Goal: Task Accomplishment & Management: Manage account settings

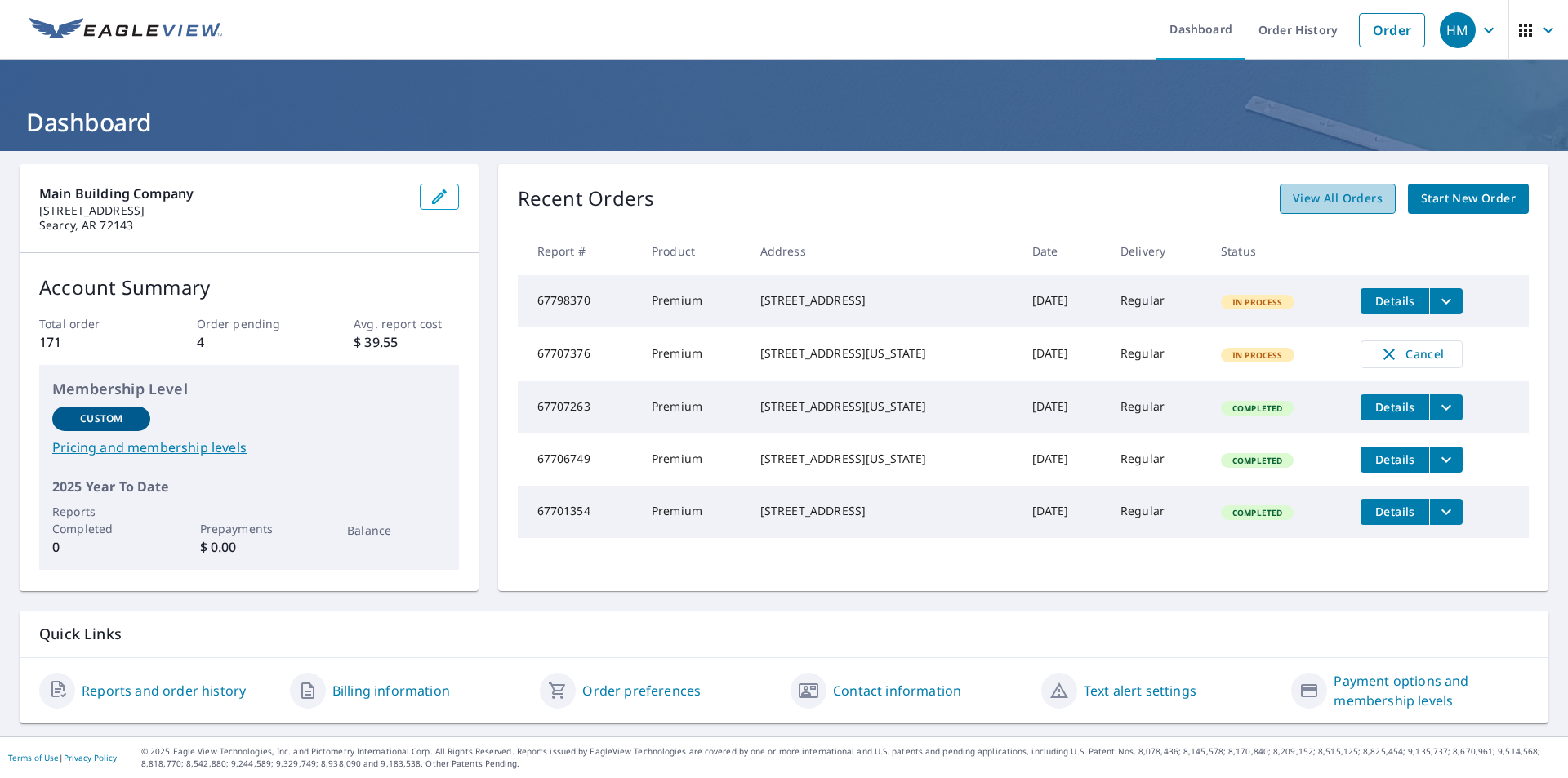
click at [1360, 196] on span "View All Orders" at bounding box center [1338, 198] width 90 height 20
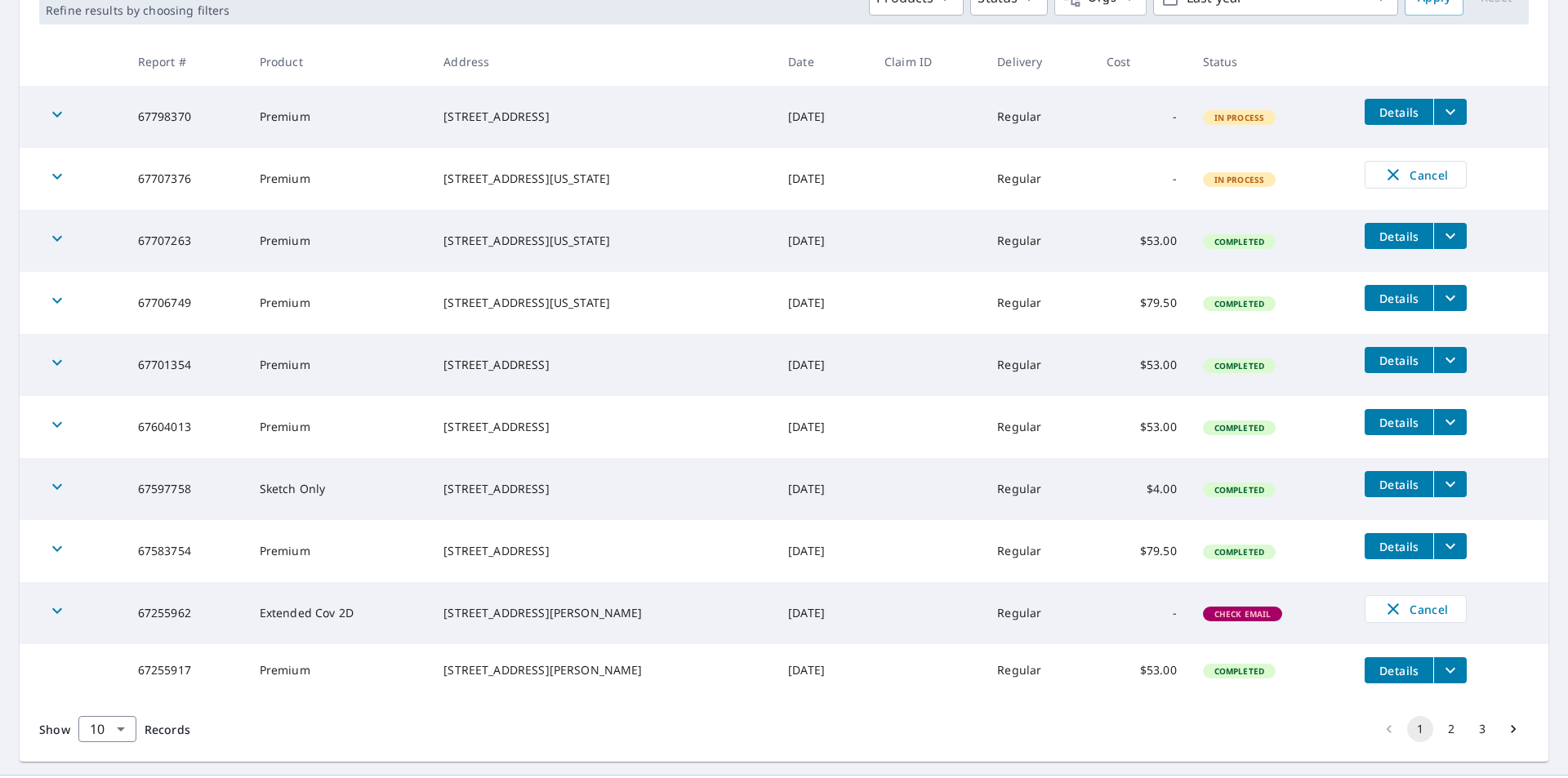
scroll to position [321, 0]
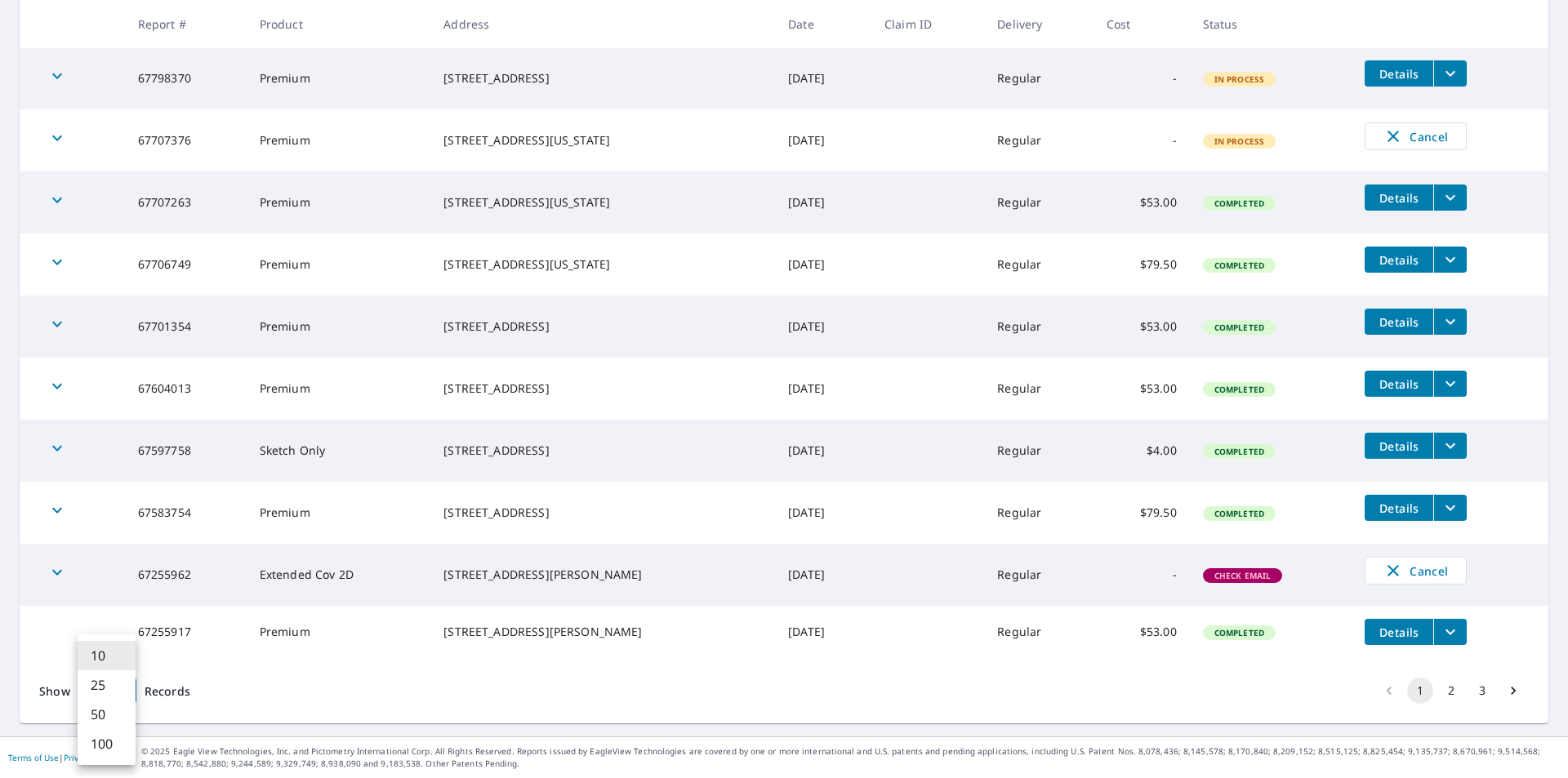
click at [122, 696] on body "HM HM Dashboard Order History Order HM Dashboard / Order History Order History …" at bounding box center [784, 389] width 1568 height 778
click at [109, 744] on li "100" at bounding box center [106, 744] width 58 height 29
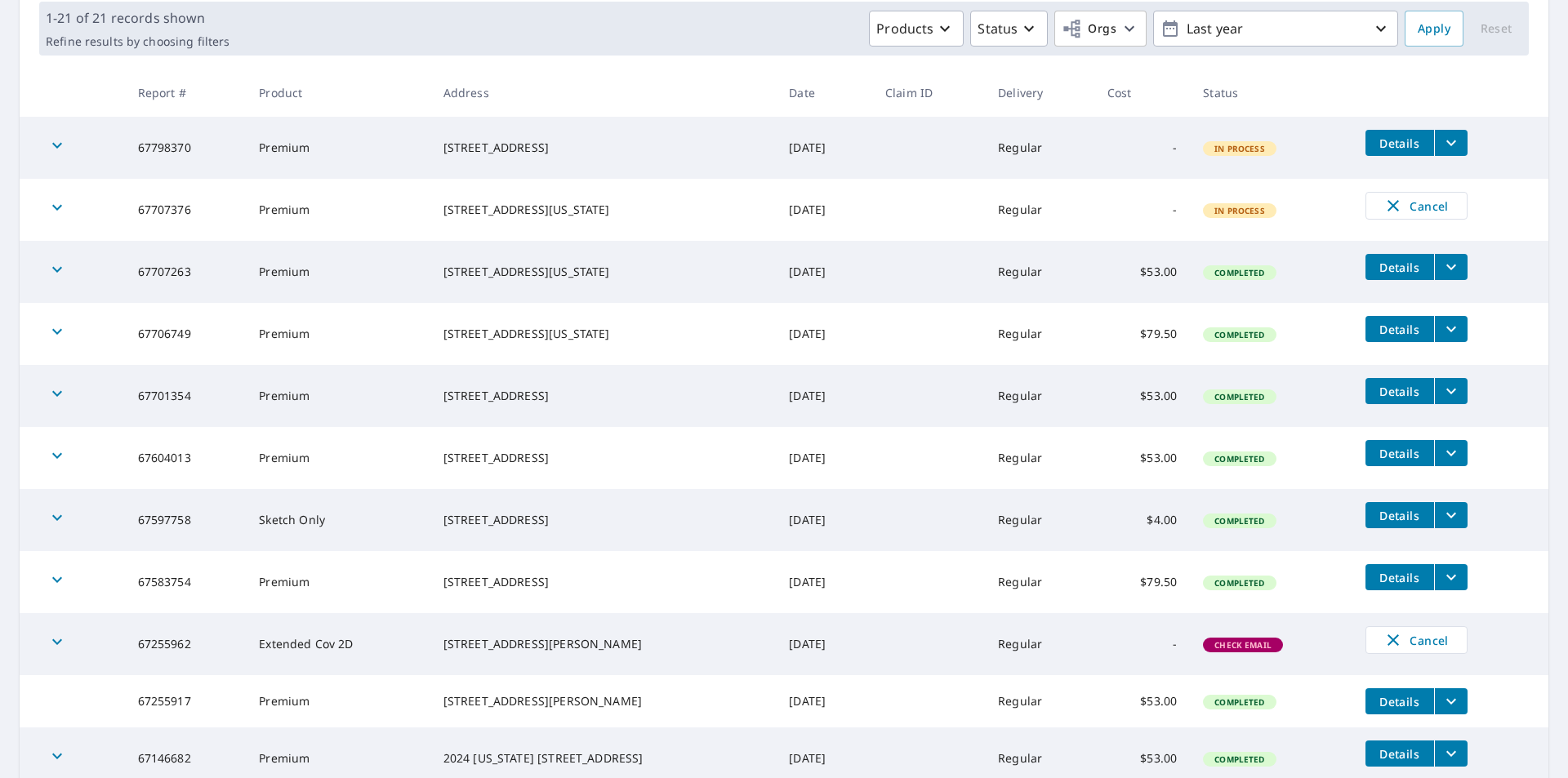
scroll to position [326, 0]
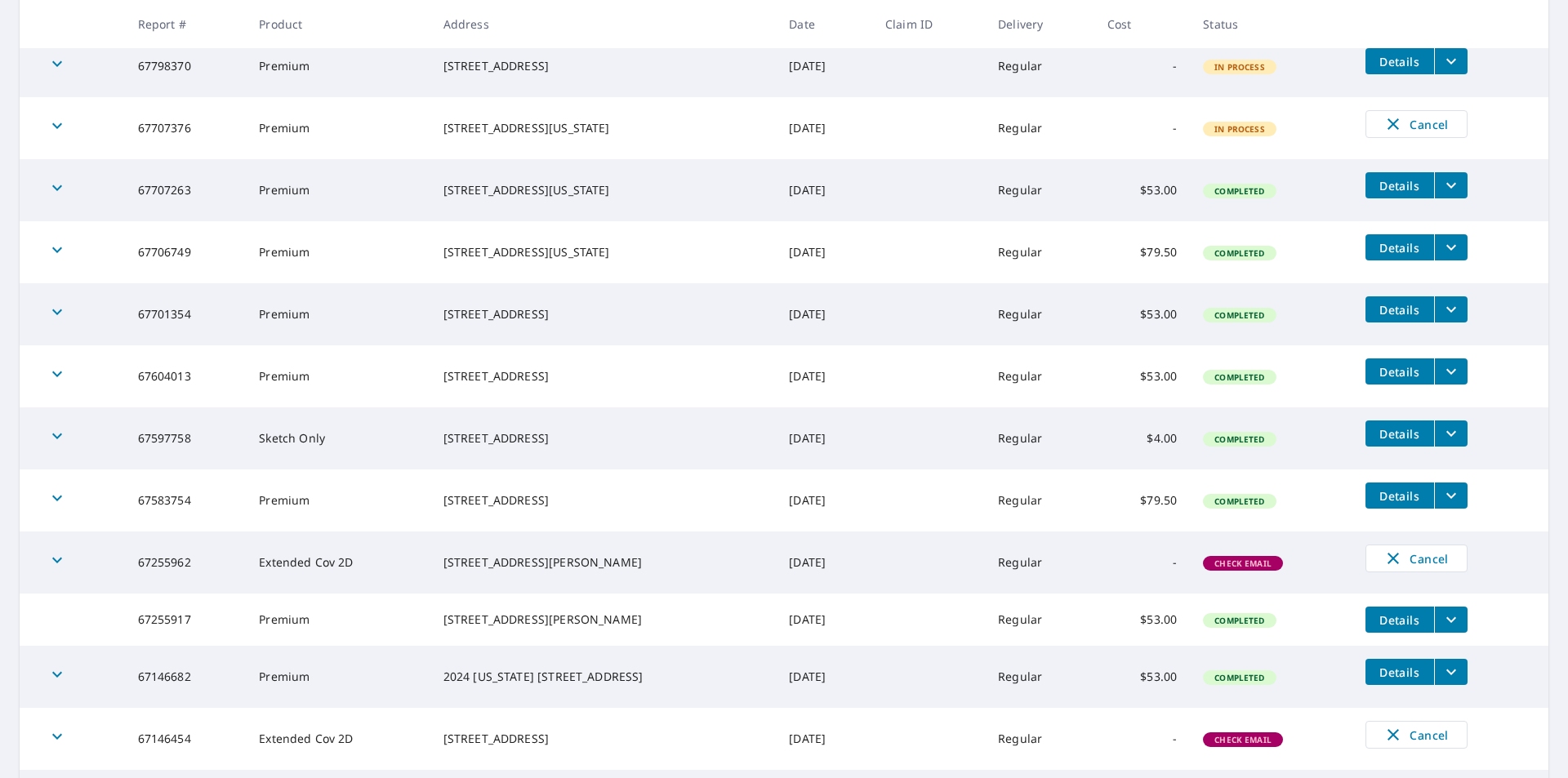
click at [64, 563] on icon "button" at bounding box center [56, 559] width 19 height 19
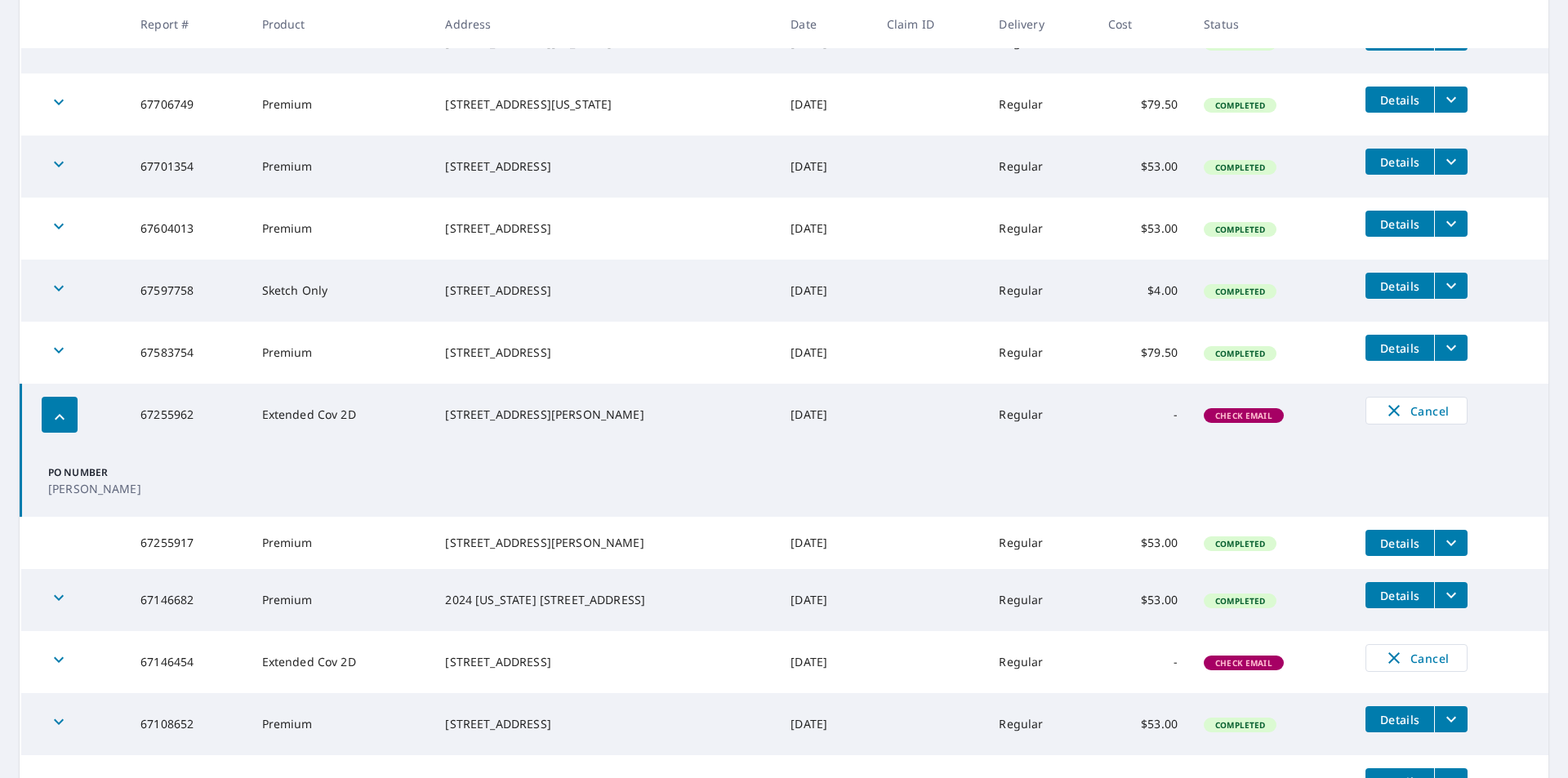
scroll to position [490, 0]
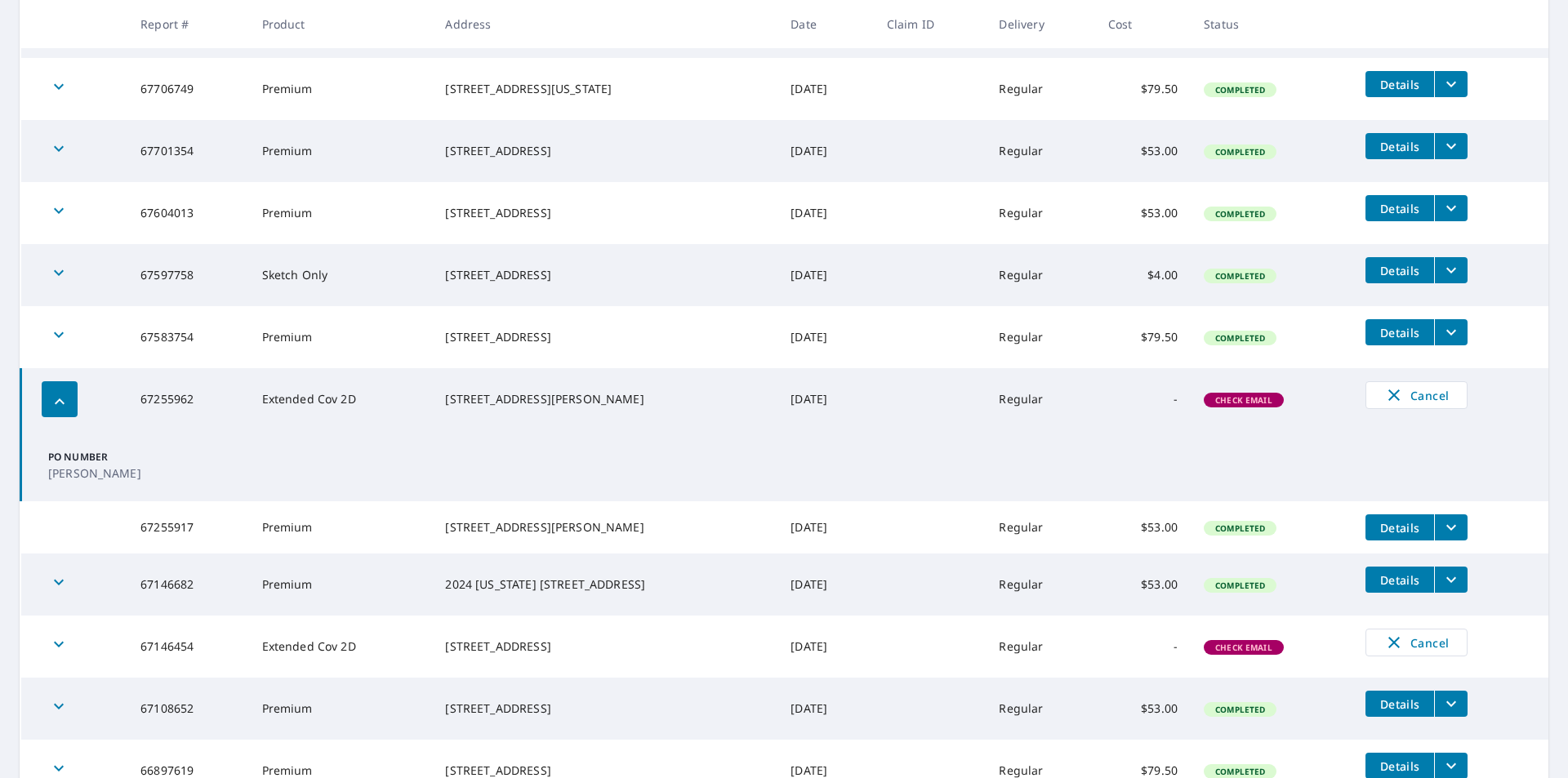
click at [1237, 401] on span "Check Email" at bounding box center [1243, 400] width 77 height 12
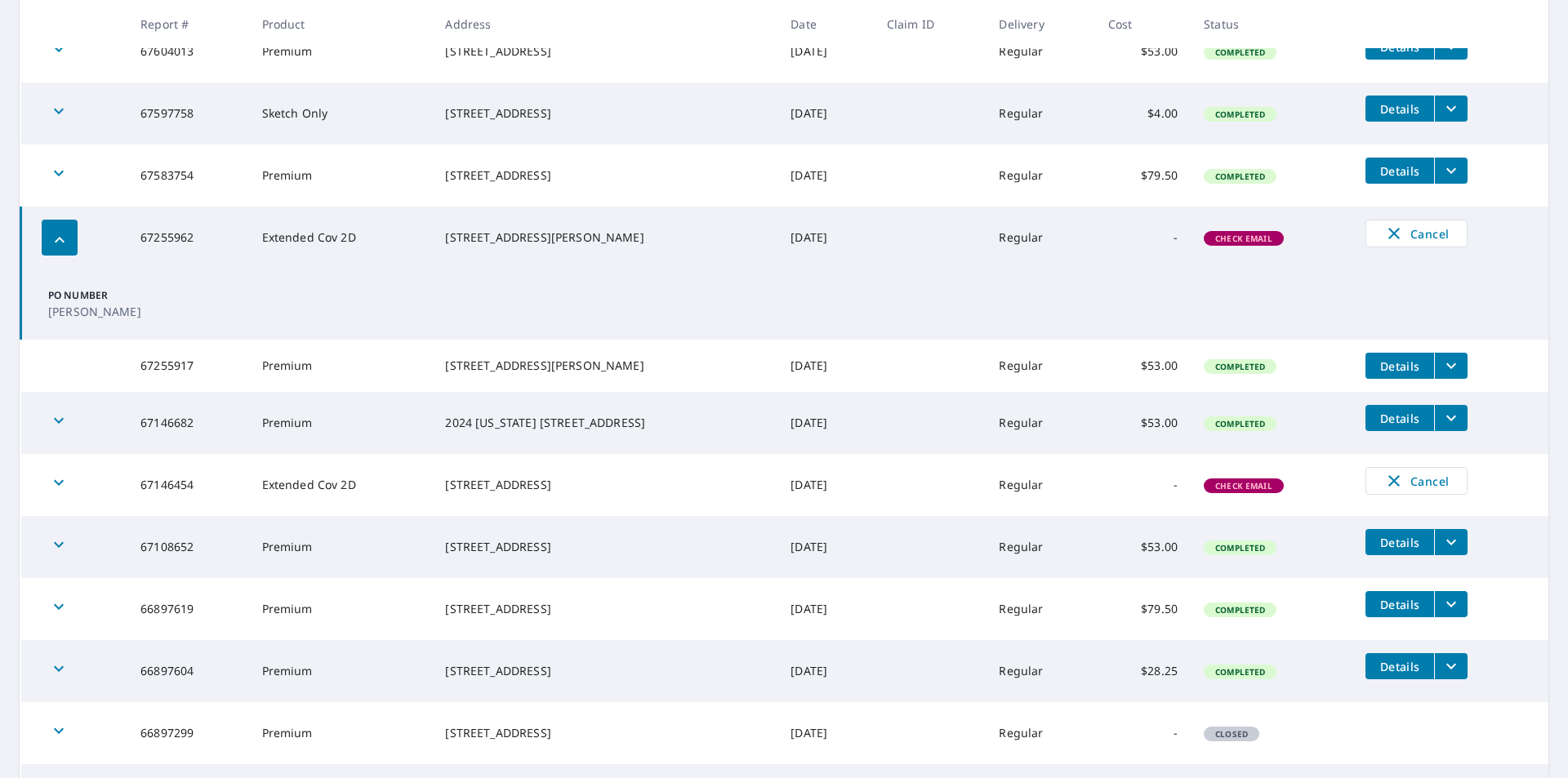
scroll to position [654, 0]
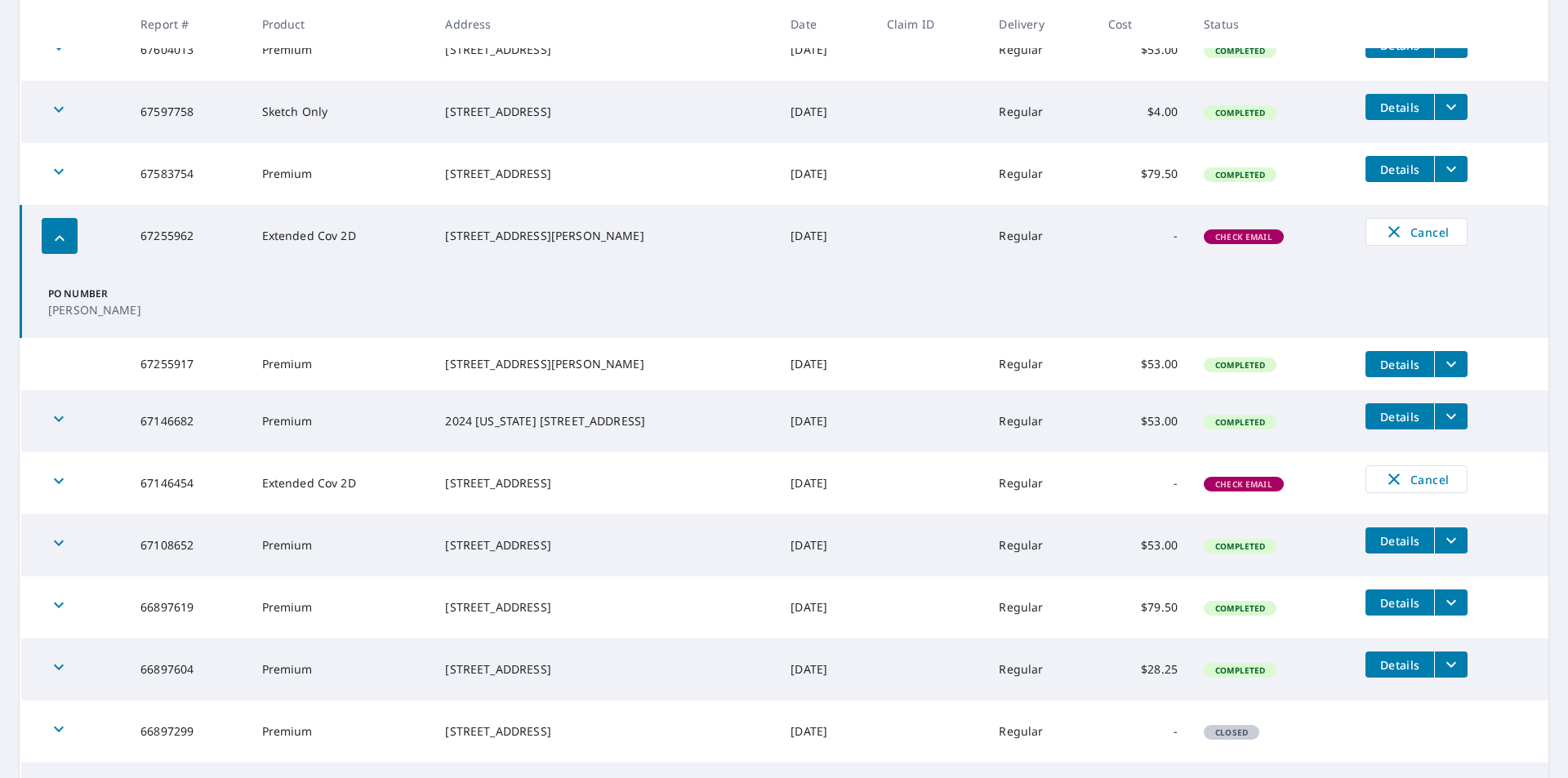
click at [50, 490] on icon "button" at bounding box center [58, 480] width 19 height 19
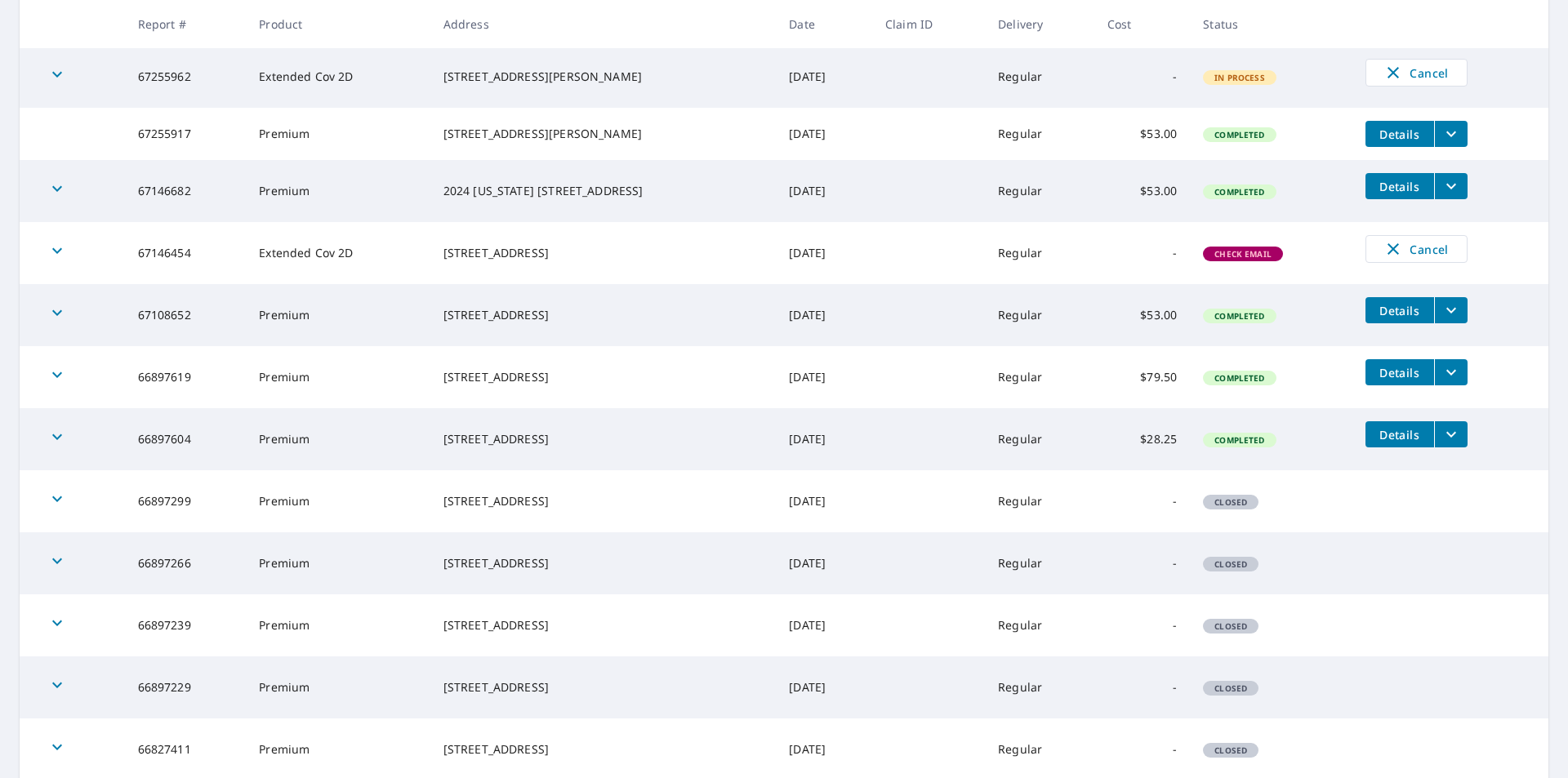
scroll to position [817, 0]
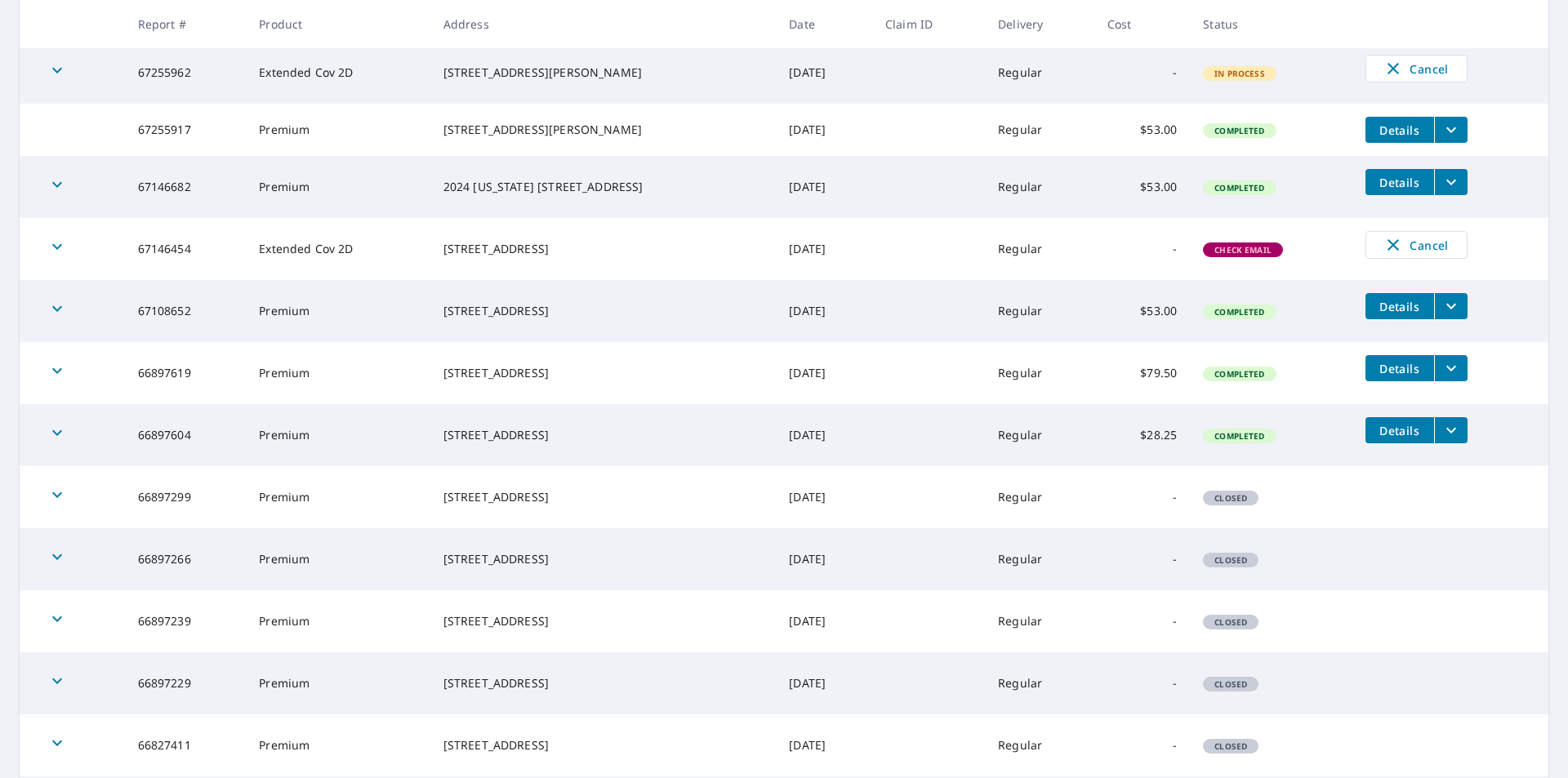
click at [1222, 251] on span "Check Email" at bounding box center [1242, 250] width 77 height 12
click at [1221, 256] on span "Check Email" at bounding box center [1242, 250] width 77 height 12
click at [1220, 256] on span "Check Email" at bounding box center [1242, 250] width 77 height 12
click at [64, 251] on icon "button" at bounding box center [56, 246] width 19 height 19
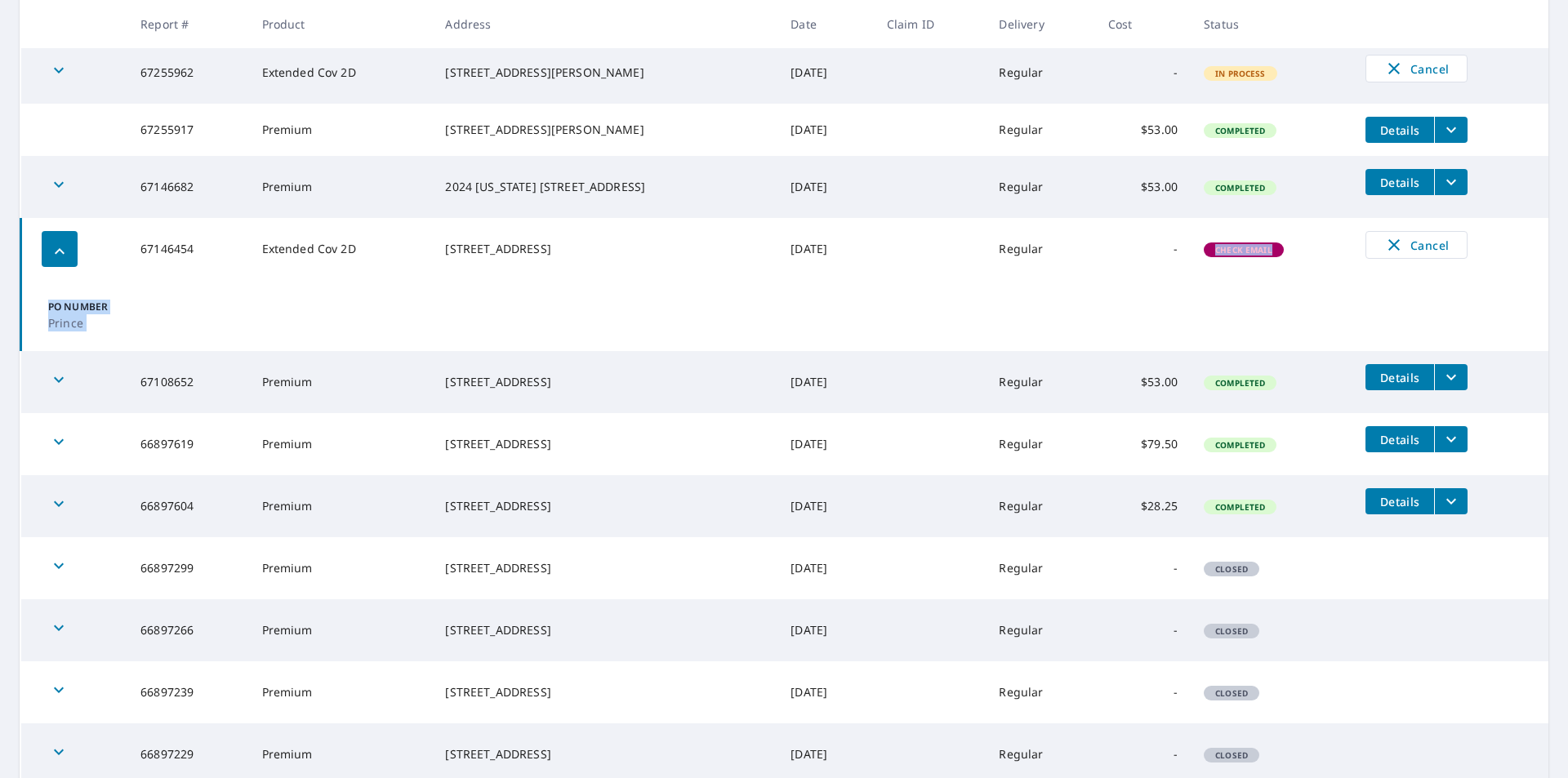
click at [62, 260] on icon "button" at bounding box center [59, 251] width 19 height 19
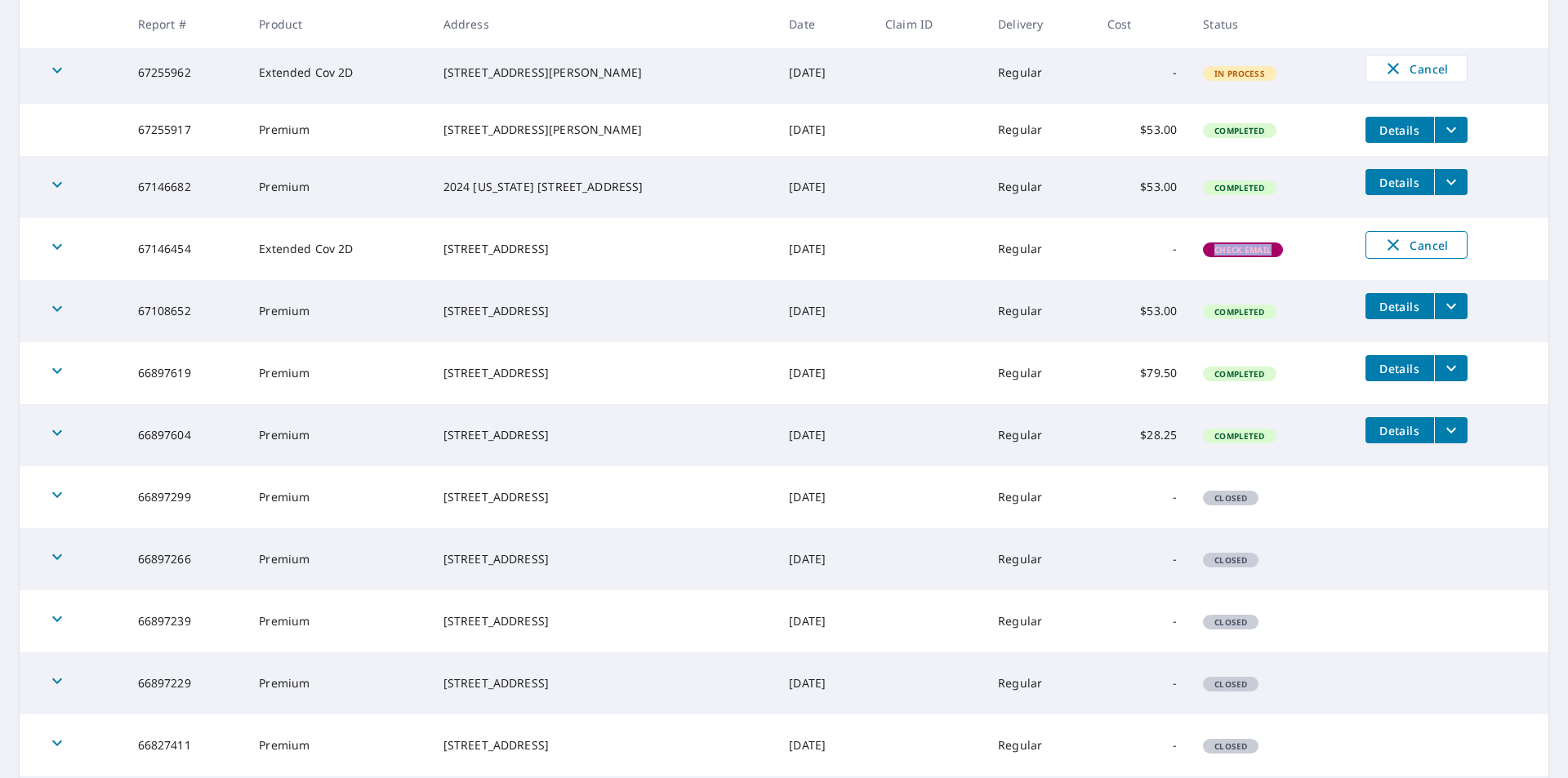
click at [1399, 254] on span "Cancel" at bounding box center [1417, 245] width 68 height 19
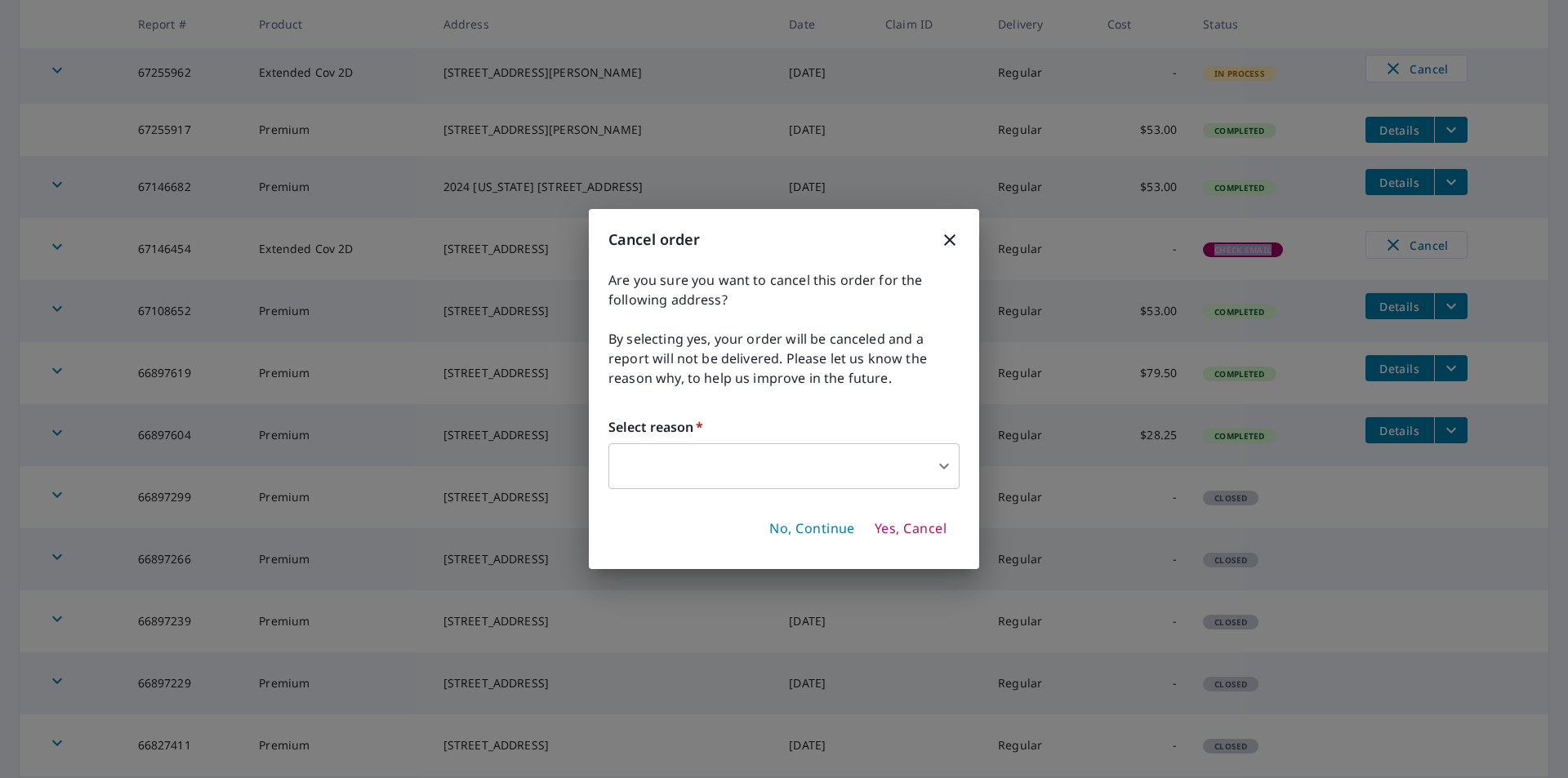
click at [907, 474] on body "HM HM Dashboard Order History Order HM Dashboard / Order History Order History …" at bounding box center [784, 389] width 1568 height 778
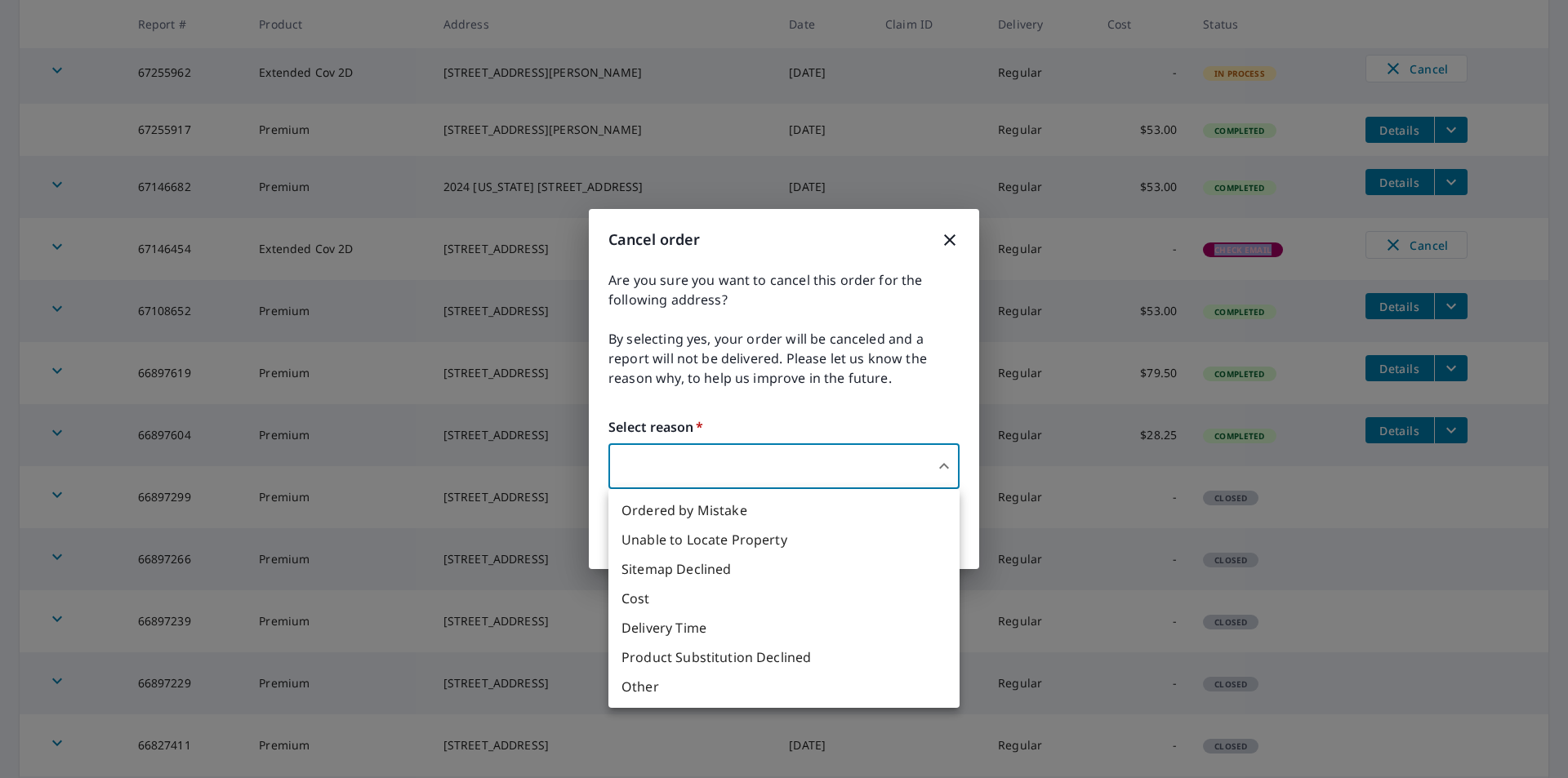
click at [665, 689] on li "Other" at bounding box center [783, 686] width 351 height 29
type input "36"
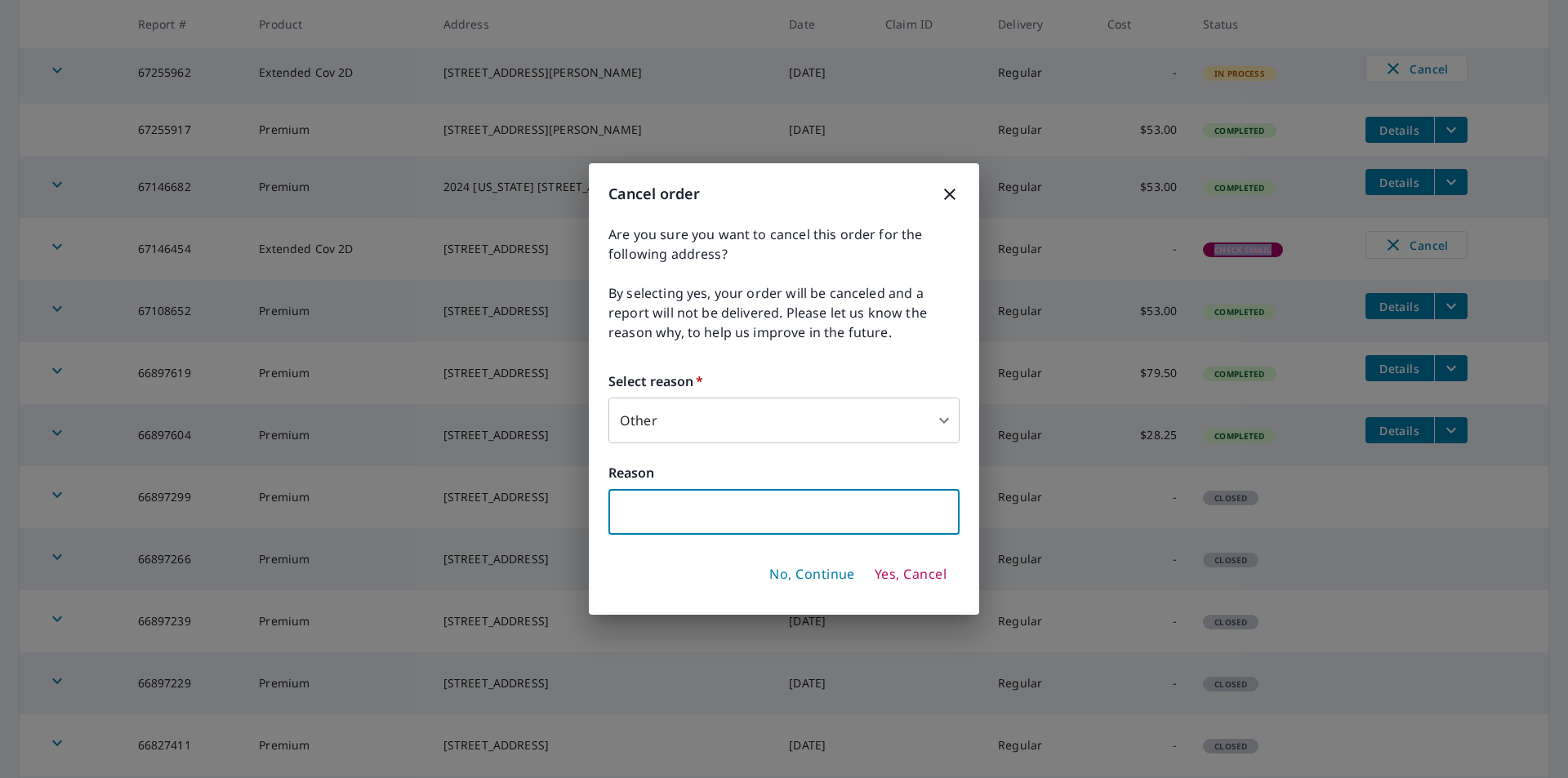
click at [687, 528] on input "text" at bounding box center [783, 512] width 351 height 45
type input "No longer need it"
click at [897, 569] on span "Yes, Cancel" at bounding box center [910, 574] width 72 height 18
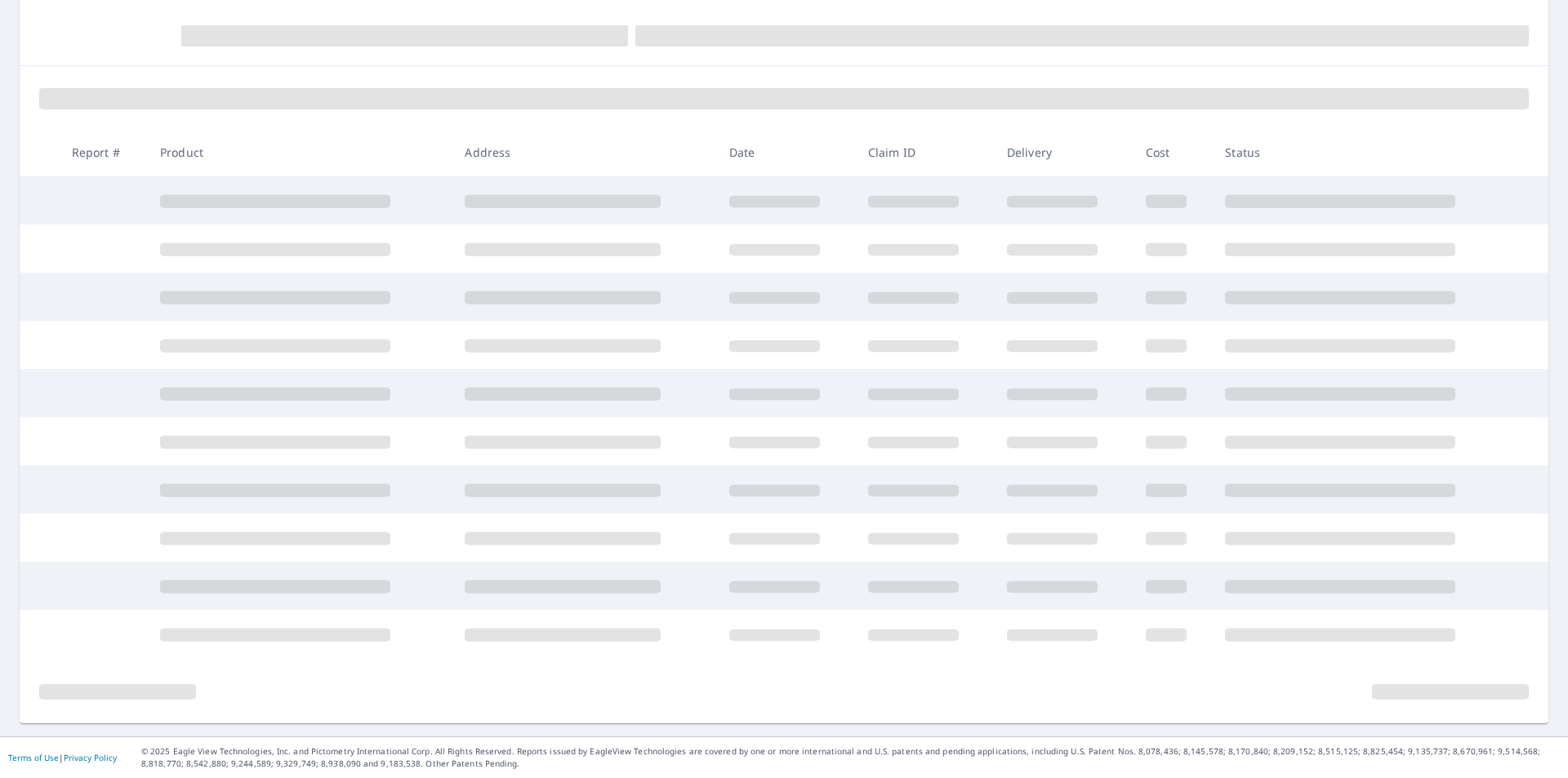
scroll to position [288, 0]
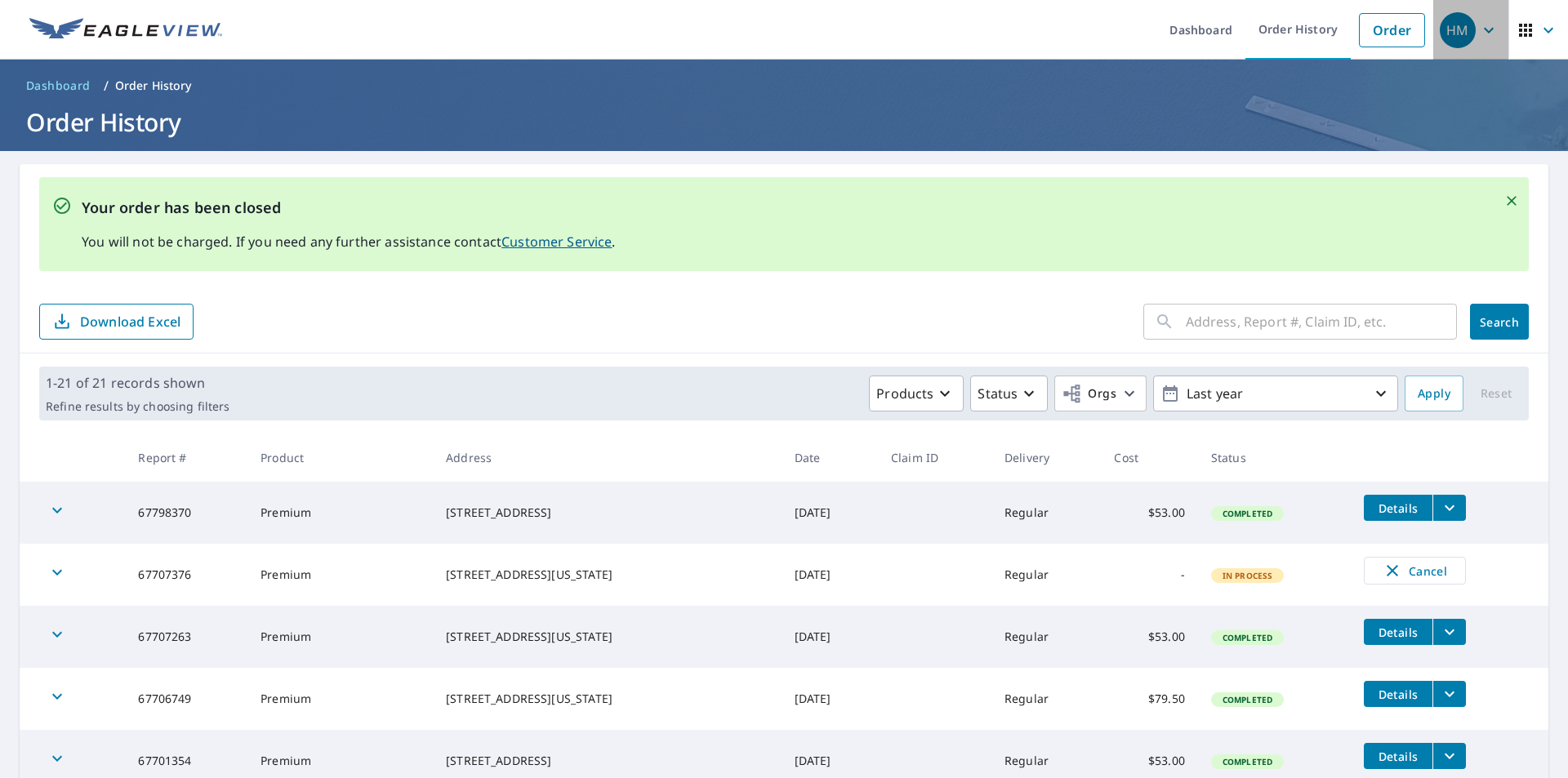
click at [1479, 30] on icon "button" at bounding box center [1488, 29] width 19 height 19
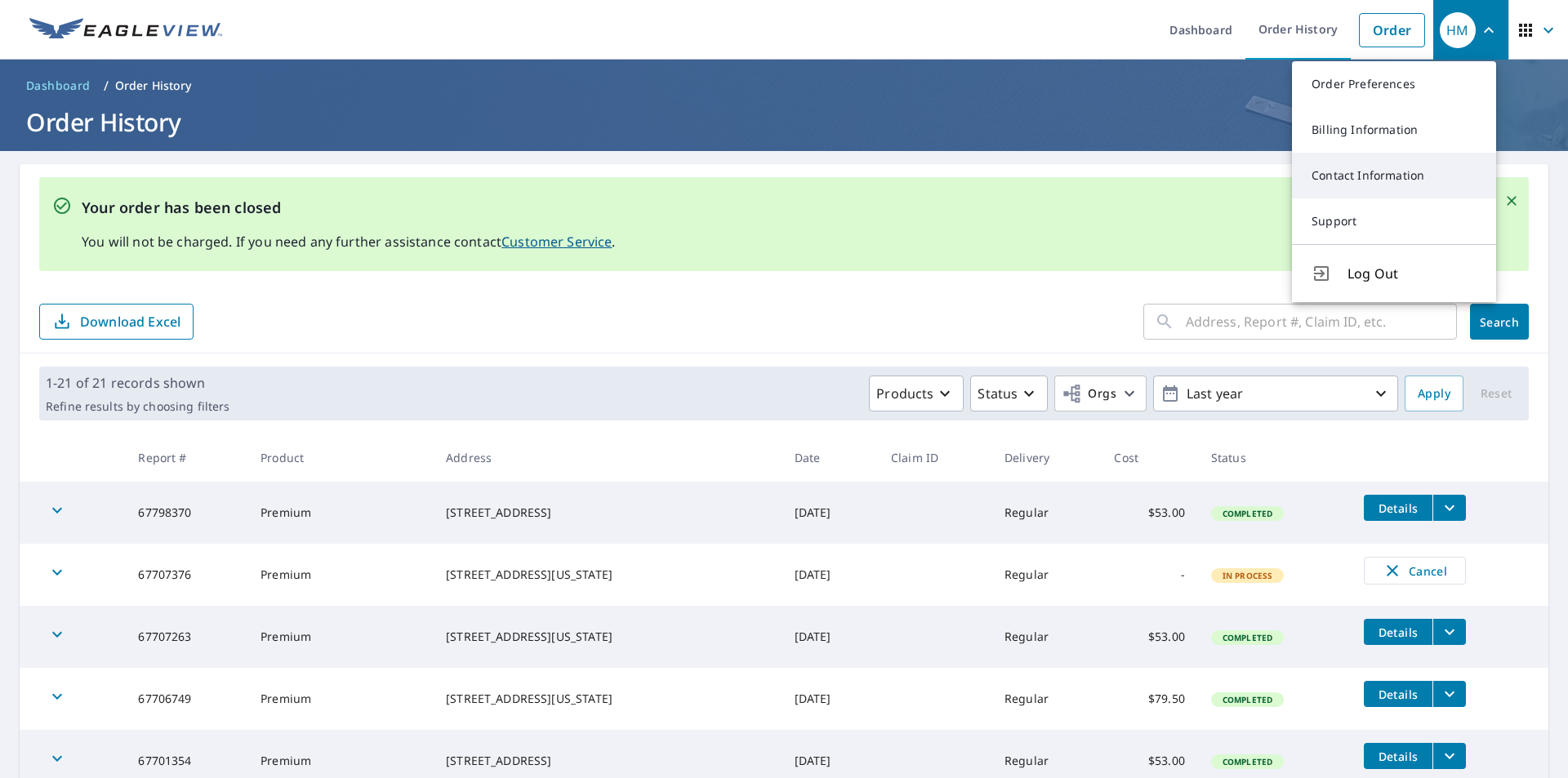
click at [1374, 182] on link "Contact Information" at bounding box center [1394, 176] width 204 height 45
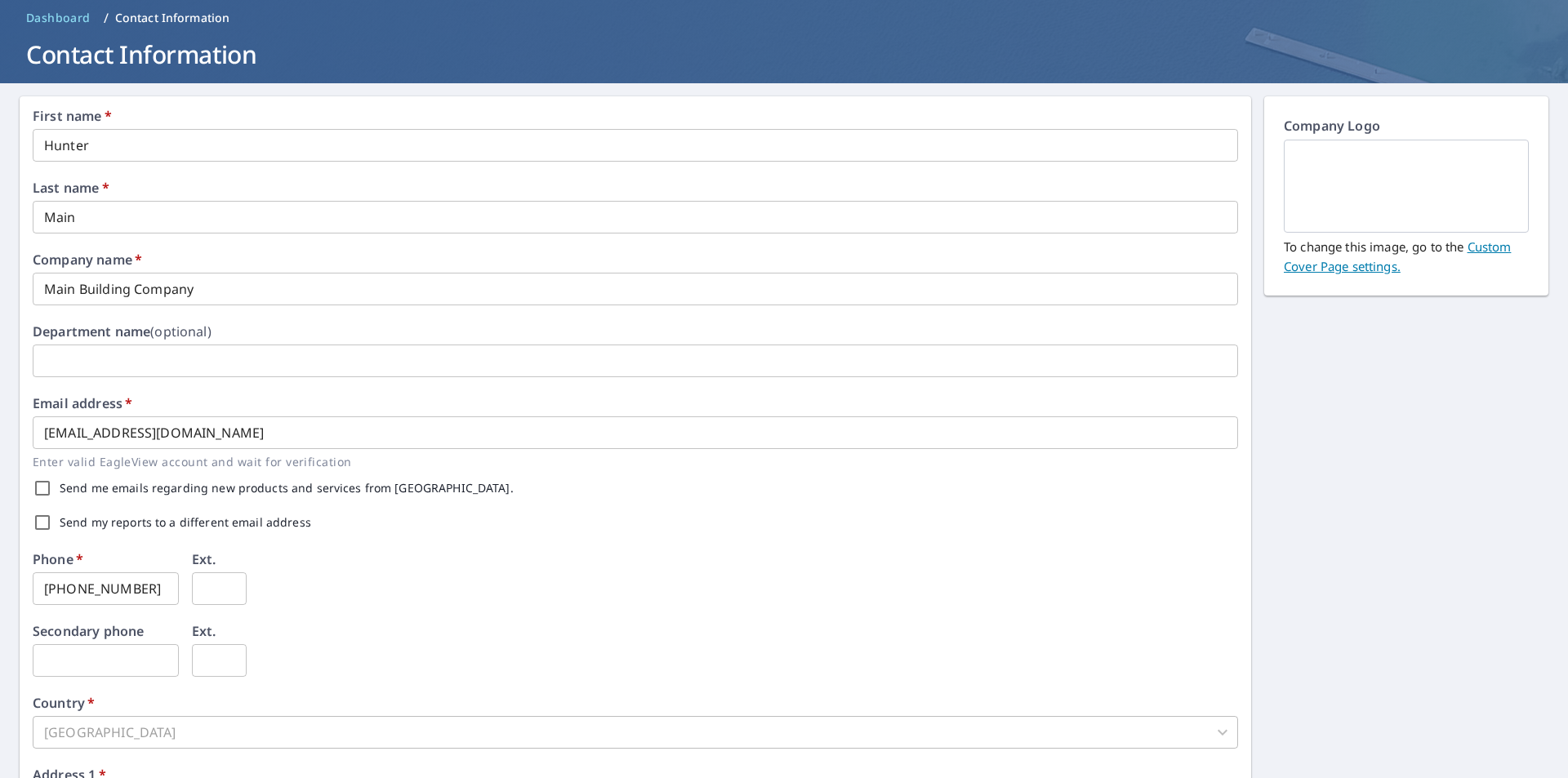
scroll to position [163, 0]
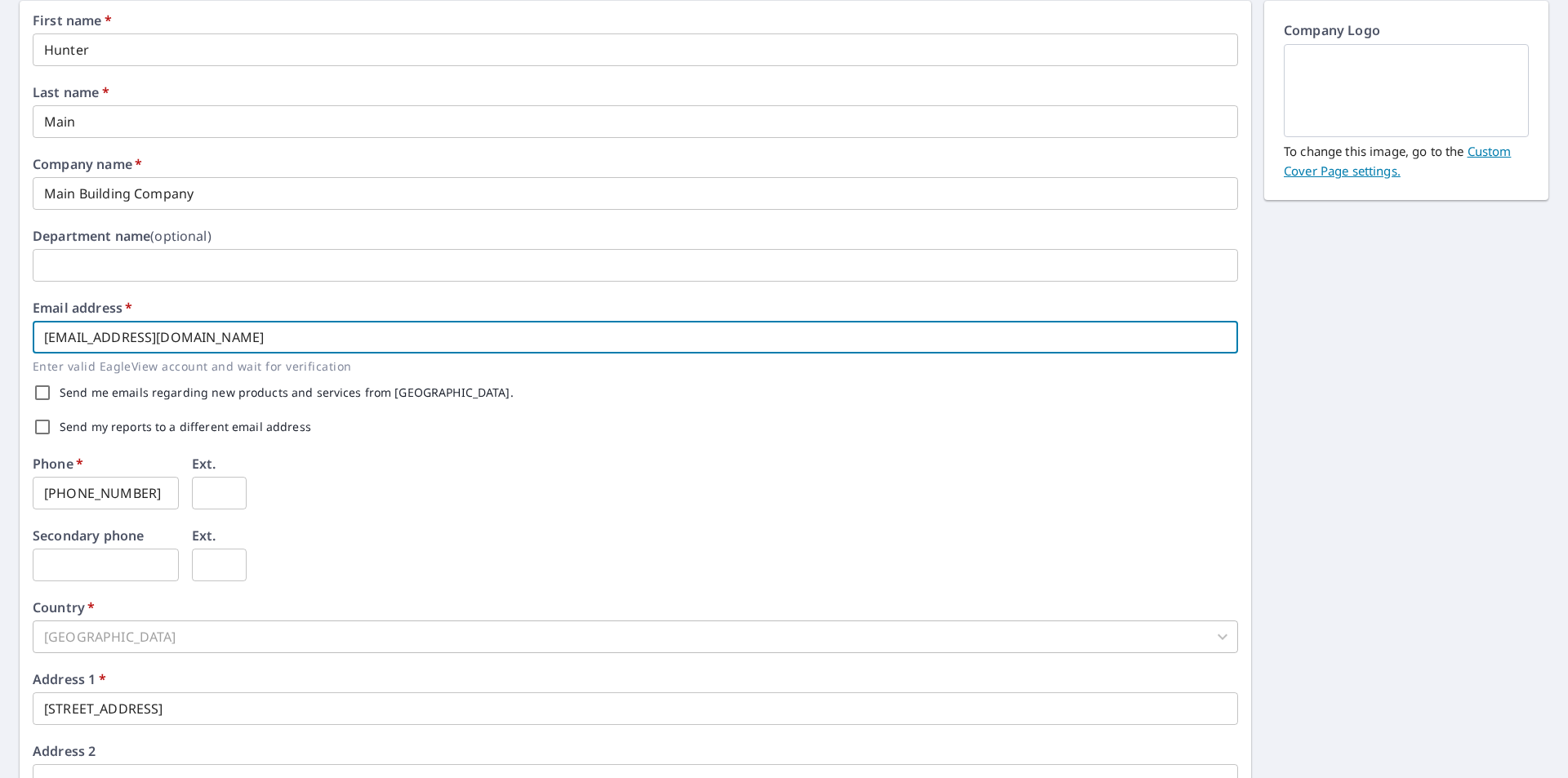
drag, startPoint x: 258, startPoint y: 336, endPoint x: -230, endPoint y: 328, distance: 488.1
click at [0, 328] on html "HM HM Dashboard Order History Order HM Dashboard / Contact Information Contact …" at bounding box center [784, 389] width 1568 height 778
type input "austin.m@mainroofingco.com"
click at [771, 394] on div "Send me emails regarding new products and services from EagleView." at bounding box center [635, 393] width 1205 height 34
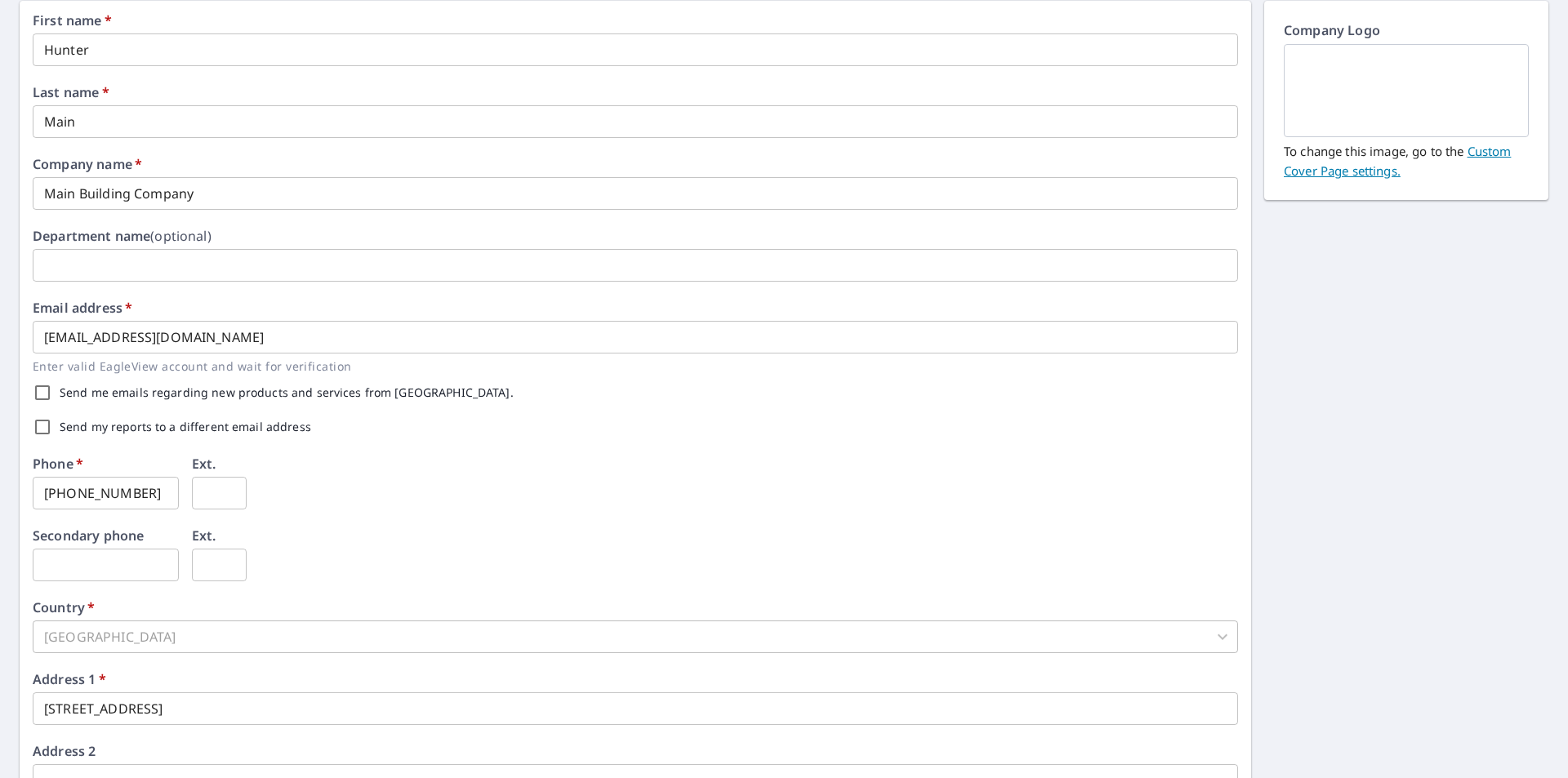
click at [75, 430] on label "Send my reports to a different email address" at bounding box center [185, 427] width 252 height 12
click at [45, 431] on input "Send my reports to a different email address" at bounding box center [42, 426] width 34 height 34
checkbox input "true"
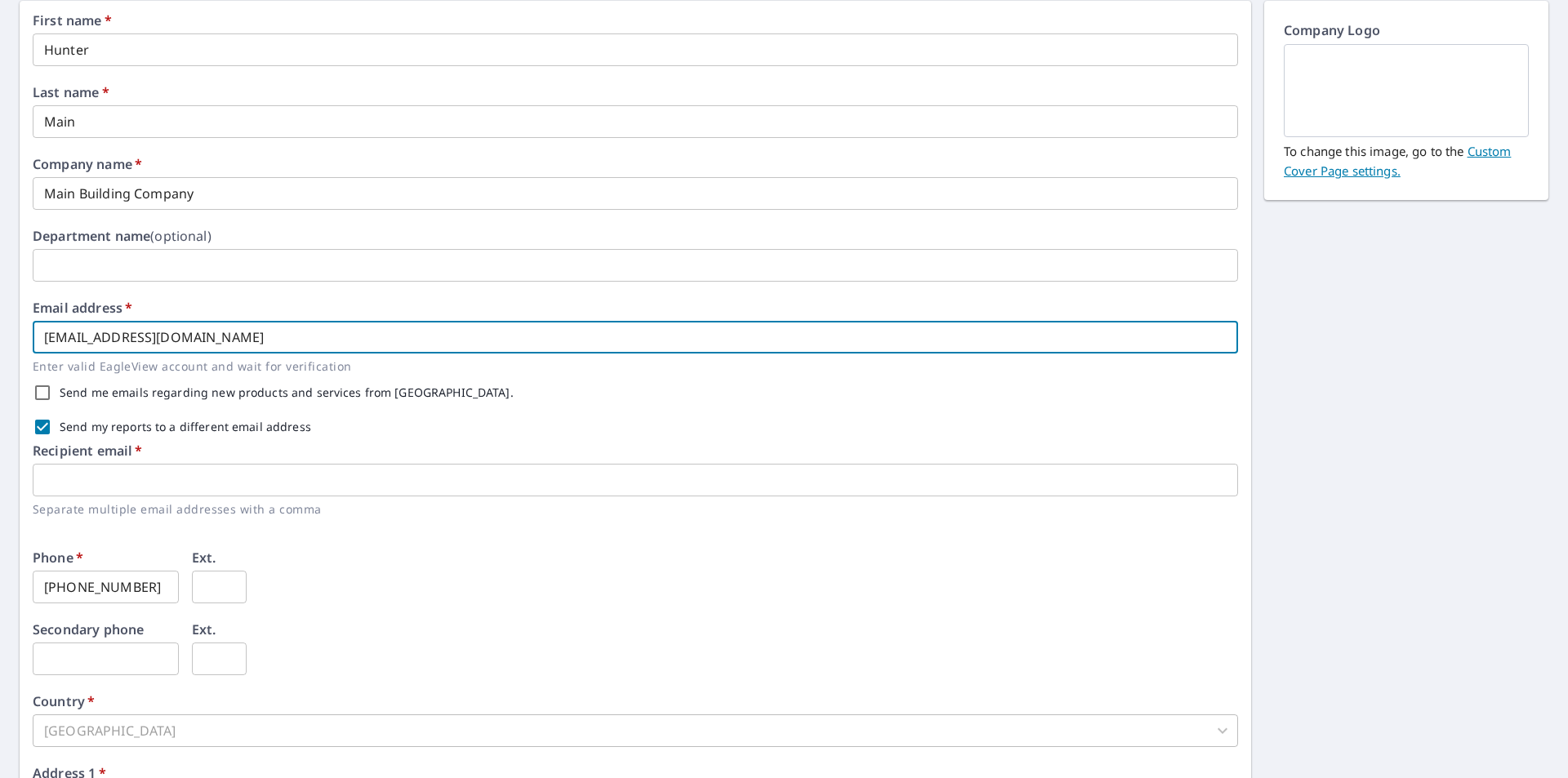
drag, startPoint x: 253, startPoint y: 343, endPoint x: 2, endPoint y: 367, distance: 252.1
click at [2, 367] on div "First name   * Hunter ​ Last name   * Main ​ Company name   * Main Building Com…" at bounding box center [784, 513] width 1568 height 1051
type input "hunter@mainbuildingco.com"
click at [221, 484] on input "text" at bounding box center [635, 479] width 1205 height 33
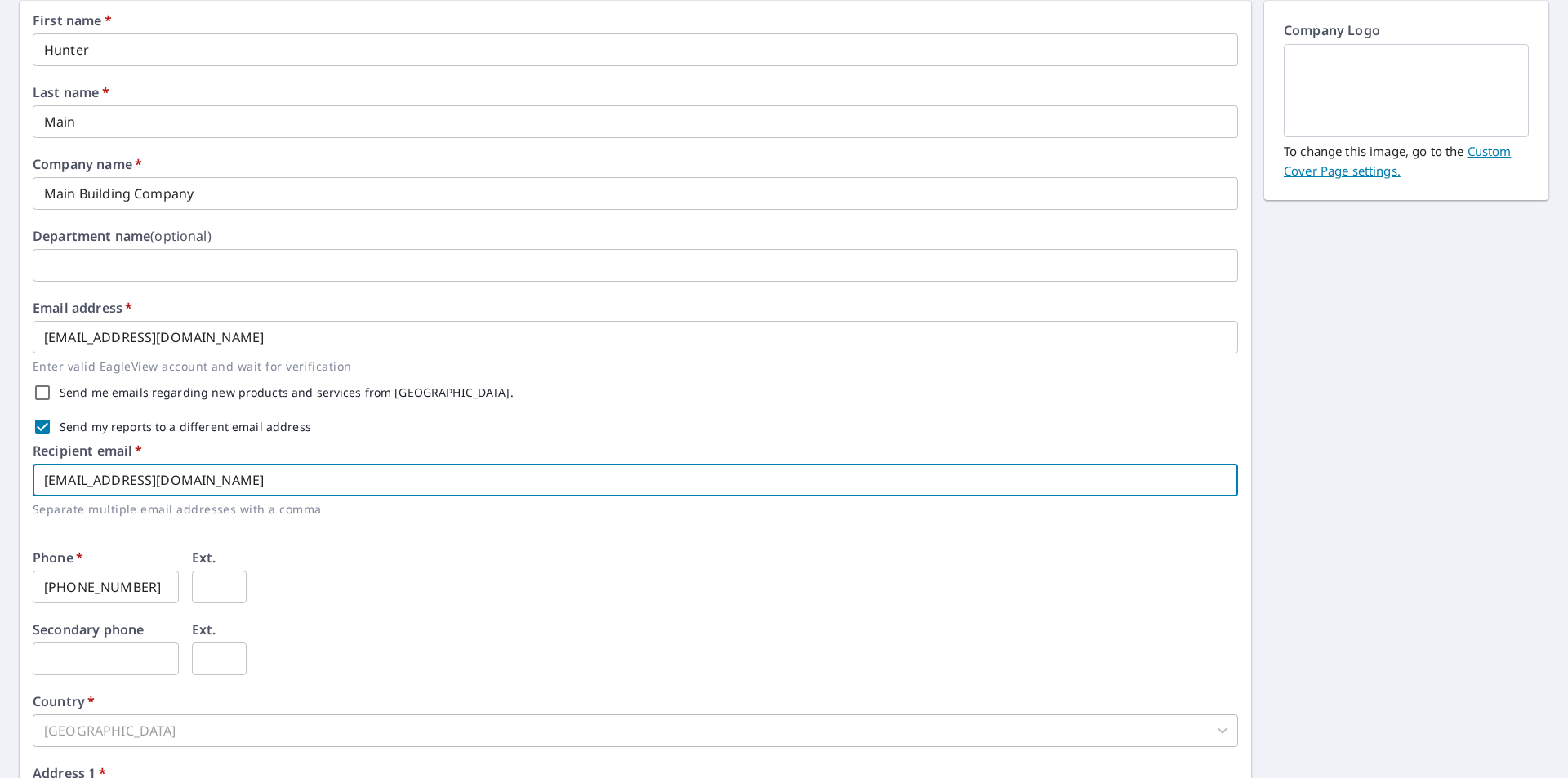
type input "austin.m@mainroofingco.com"
click at [418, 564] on div "Phone   * 501-206-9704 ​ Ext. ​" at bounding box center [635, 586] width 1205 height 71
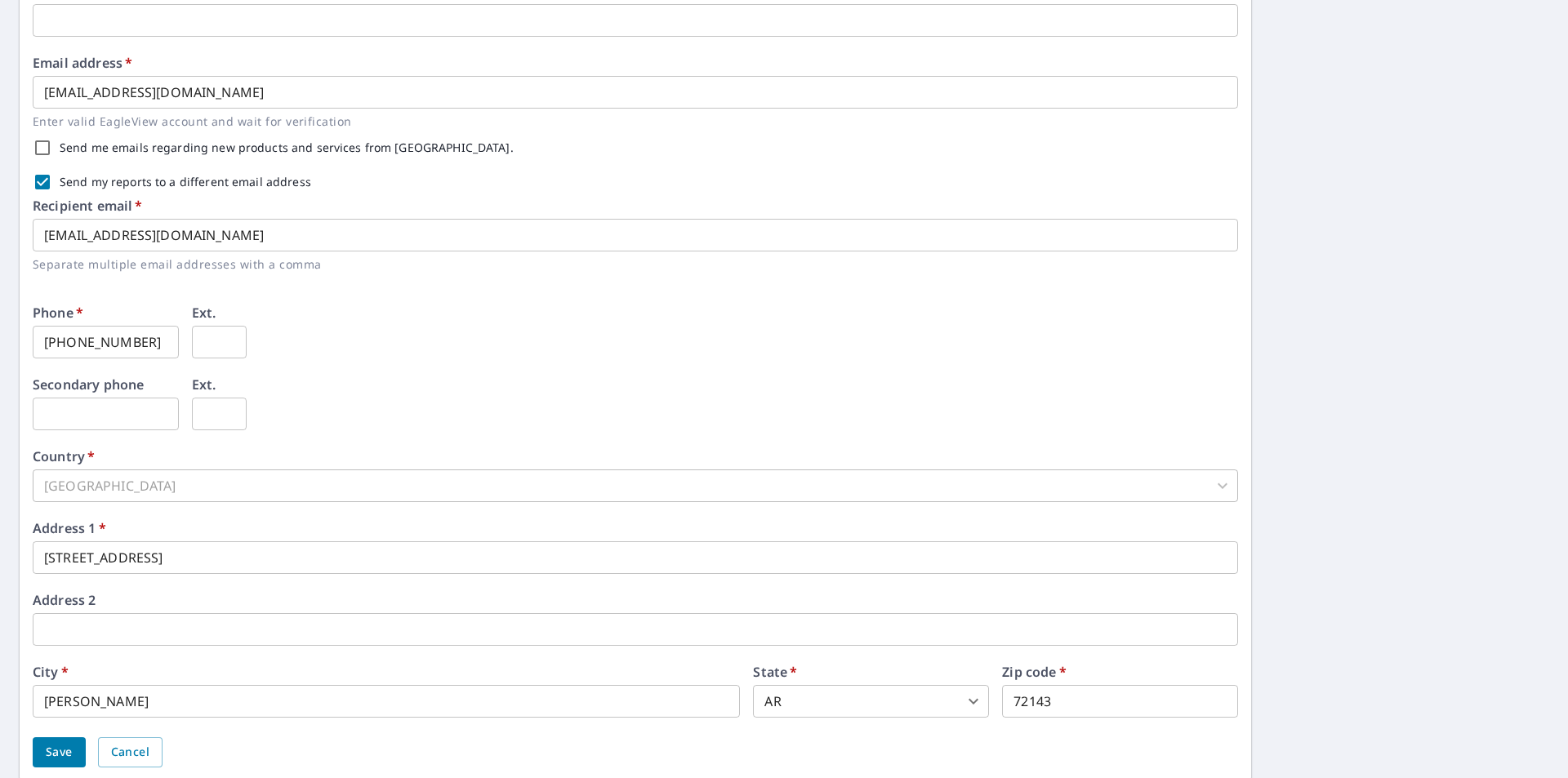
scroll to position [465, 0]
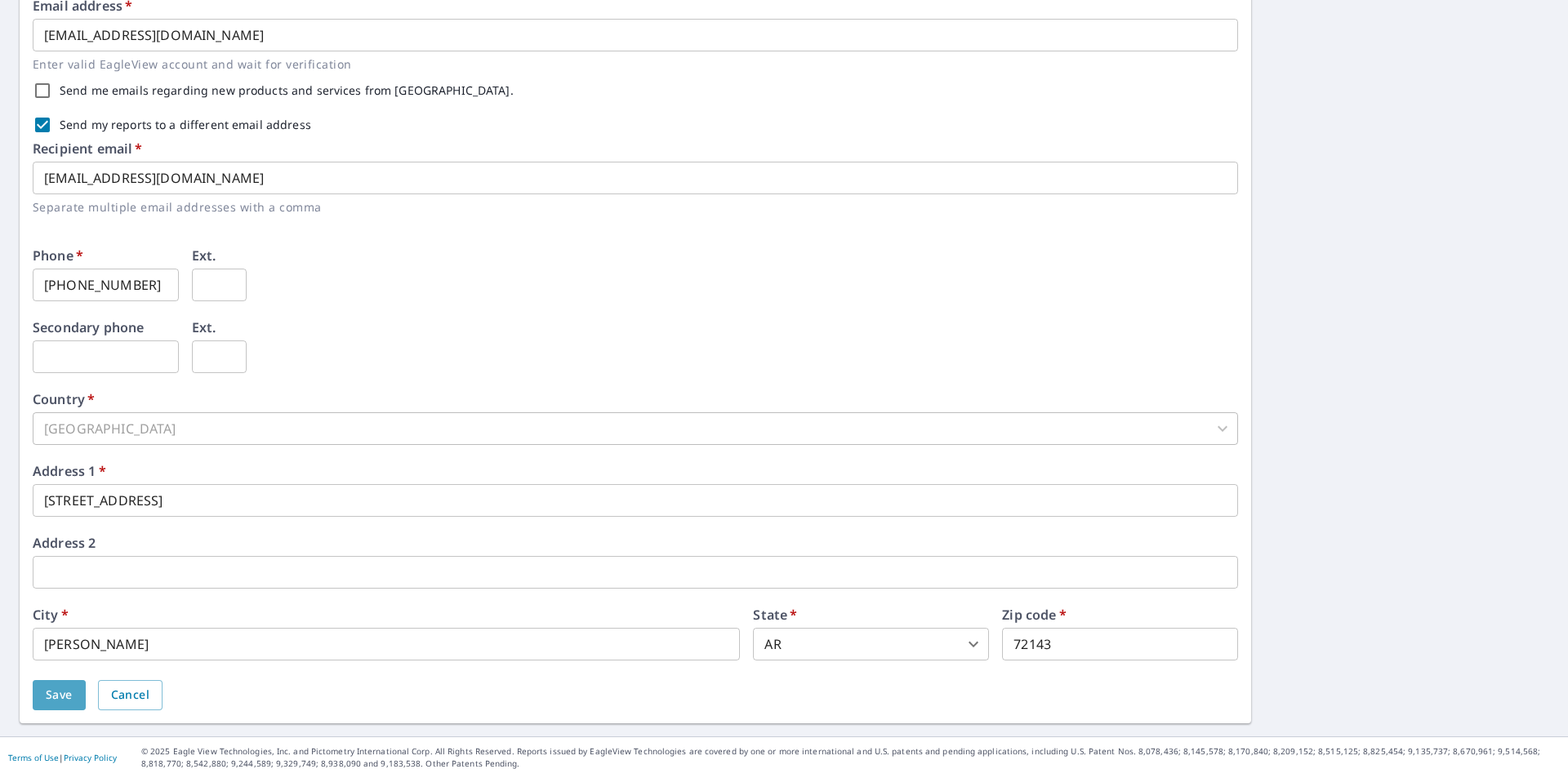
click at [50, 701] on span "Save" at bounding box center [59, 696] width 27 height 20
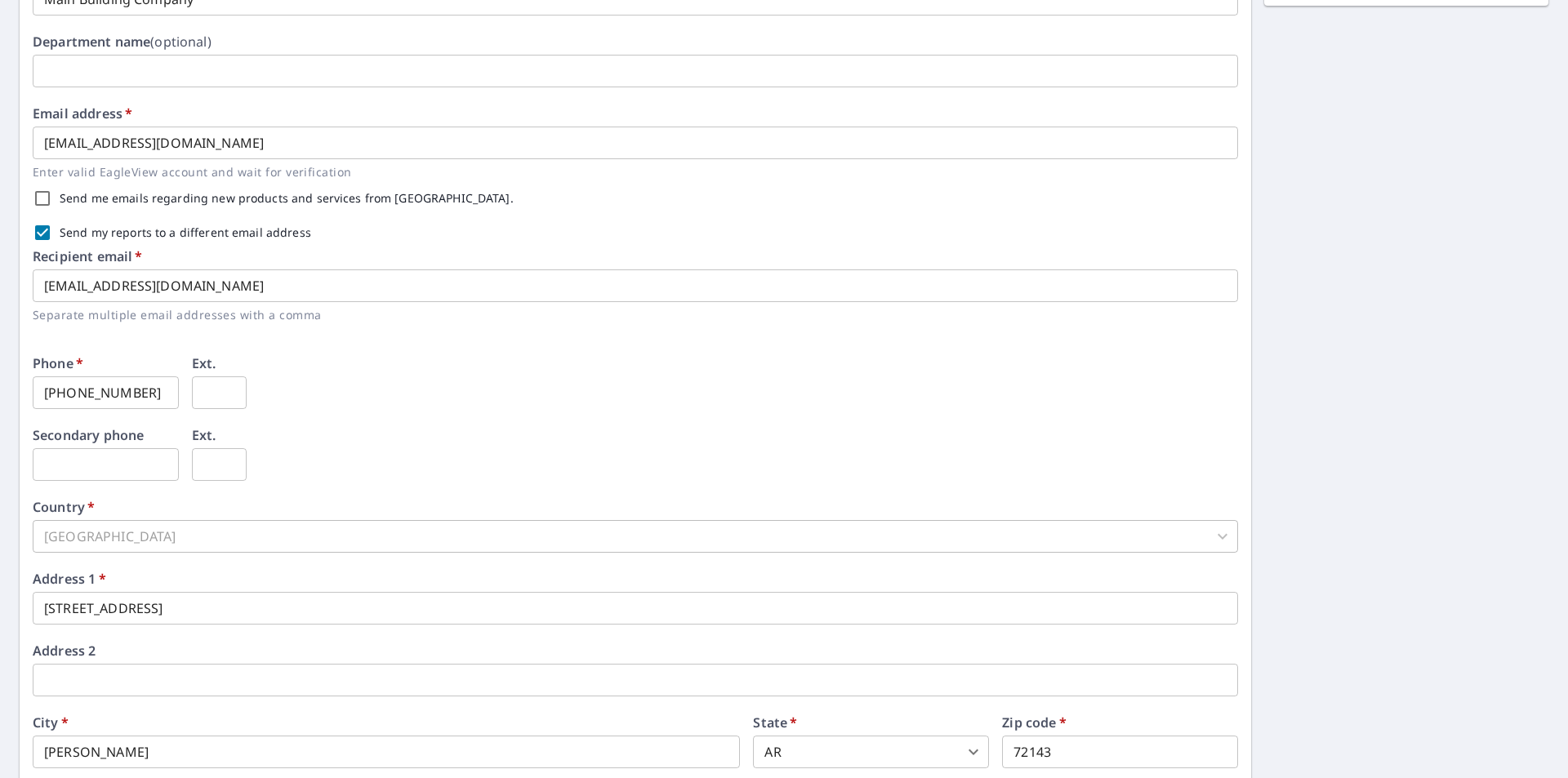
scroll to position [507, 0]
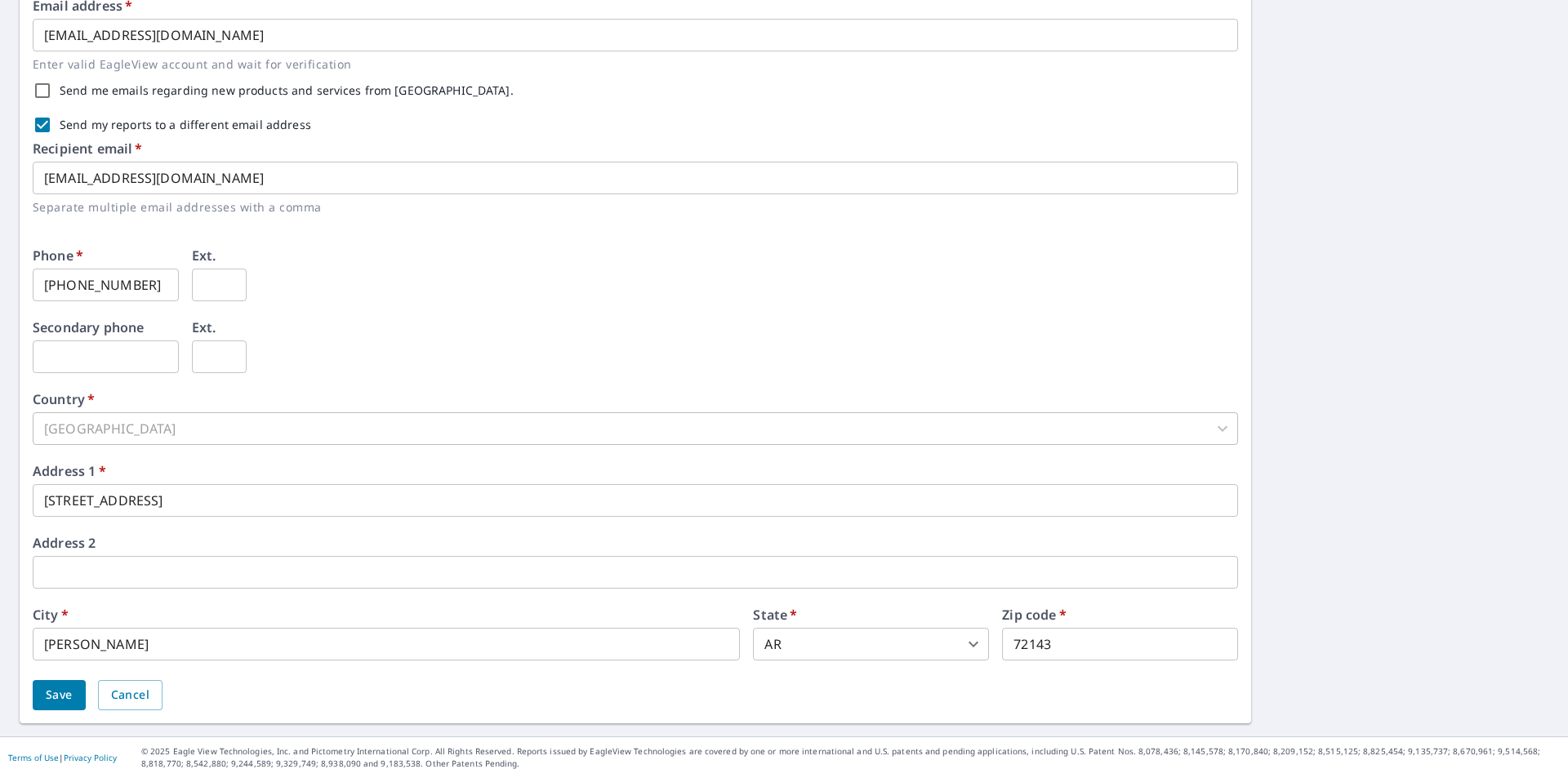
click at [264, 180] on input "austin.m@mainroofingco.com" at bounding box center [635, 177] width 1205 height 33
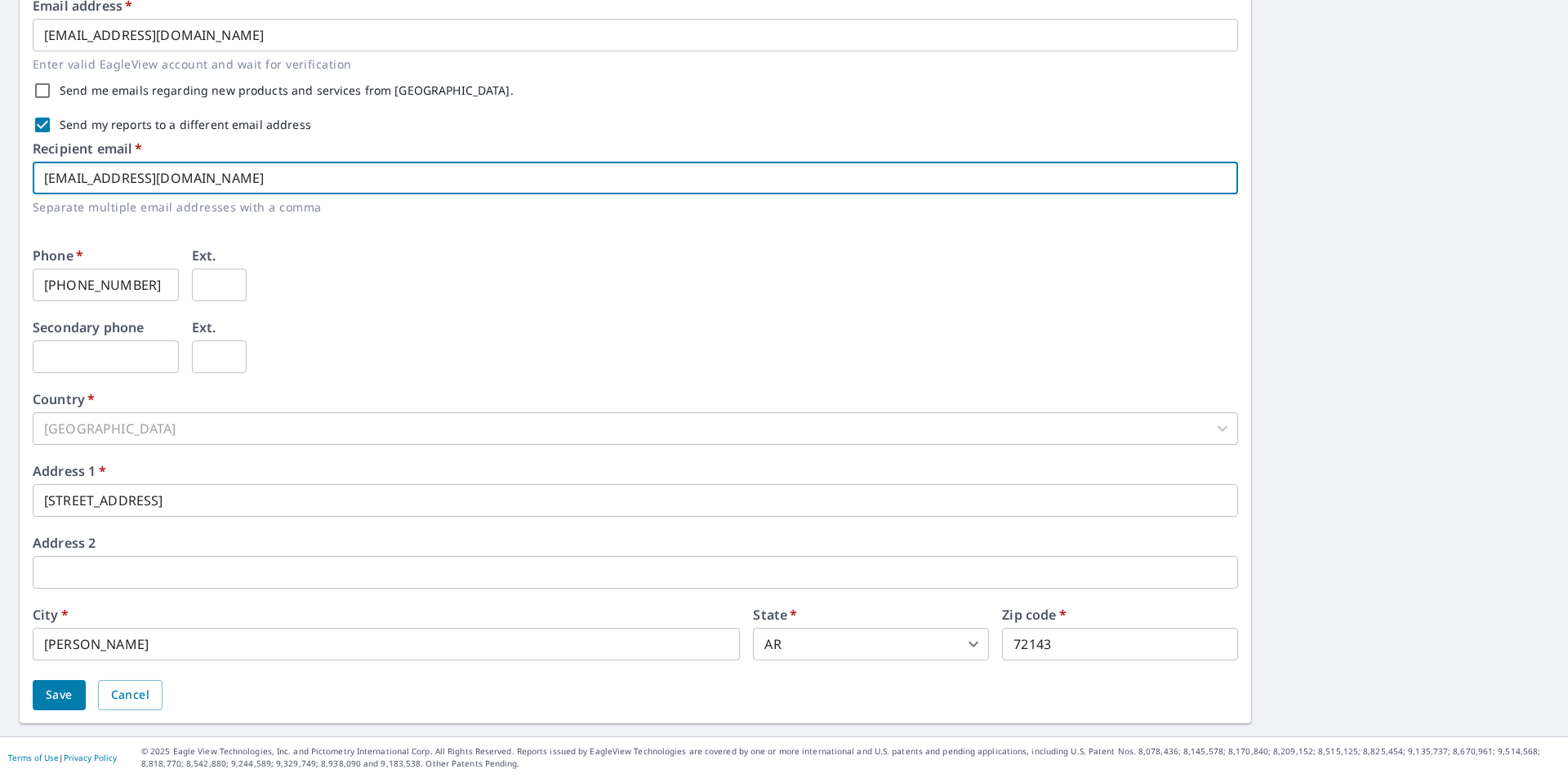
click at [602, 336] on div "Secondary phone ​ Ext. ​" at bounding box center [635, 357] width 1205 height 71
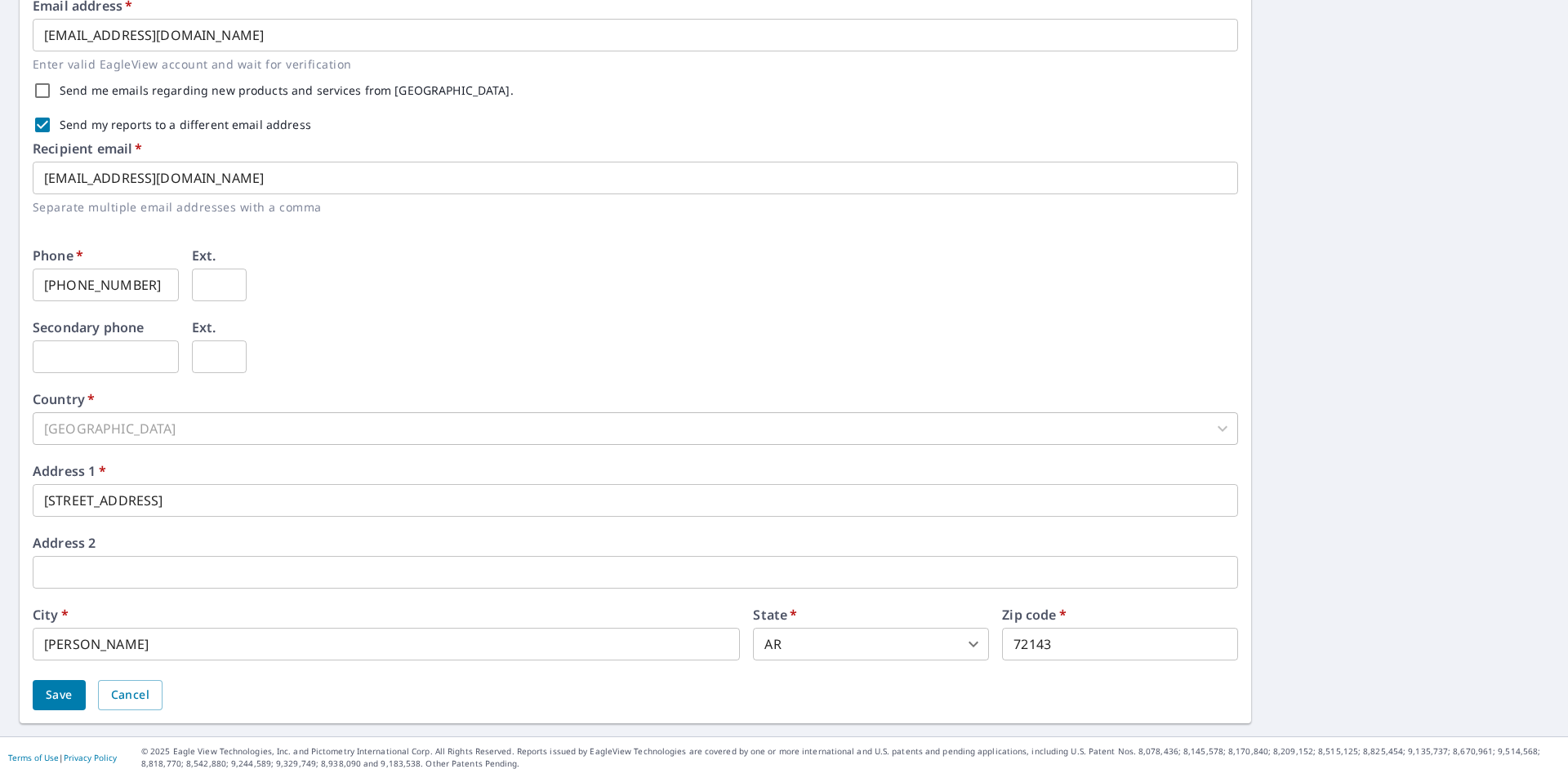
click at [68, 691] on span "Save" at bounding box center [59, 696] width 27 height 20
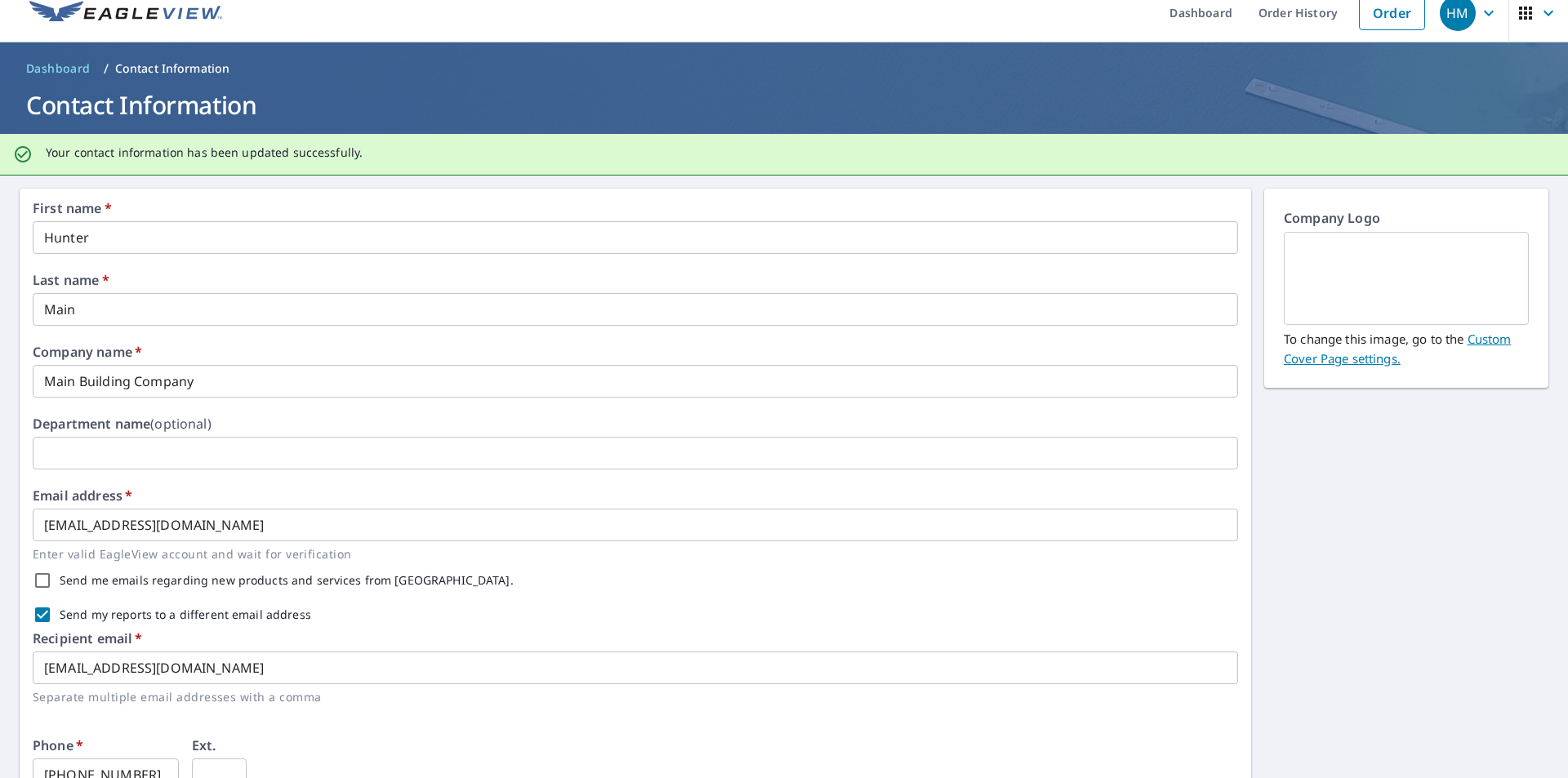
scroll to position [0, 0]
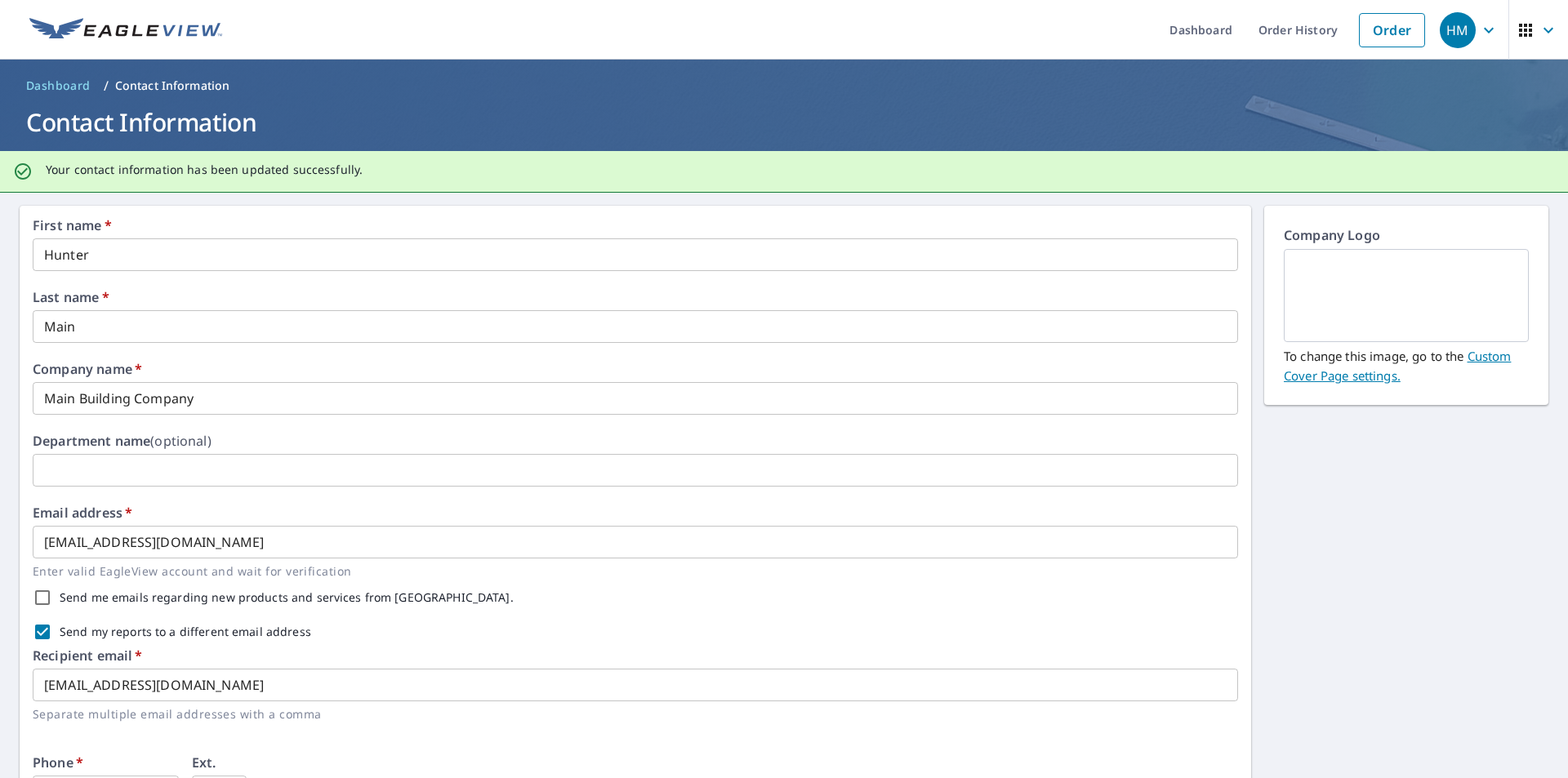
click at [1541, 30] on icon "button" at bounding box center [1548, 29] width 19 height 19
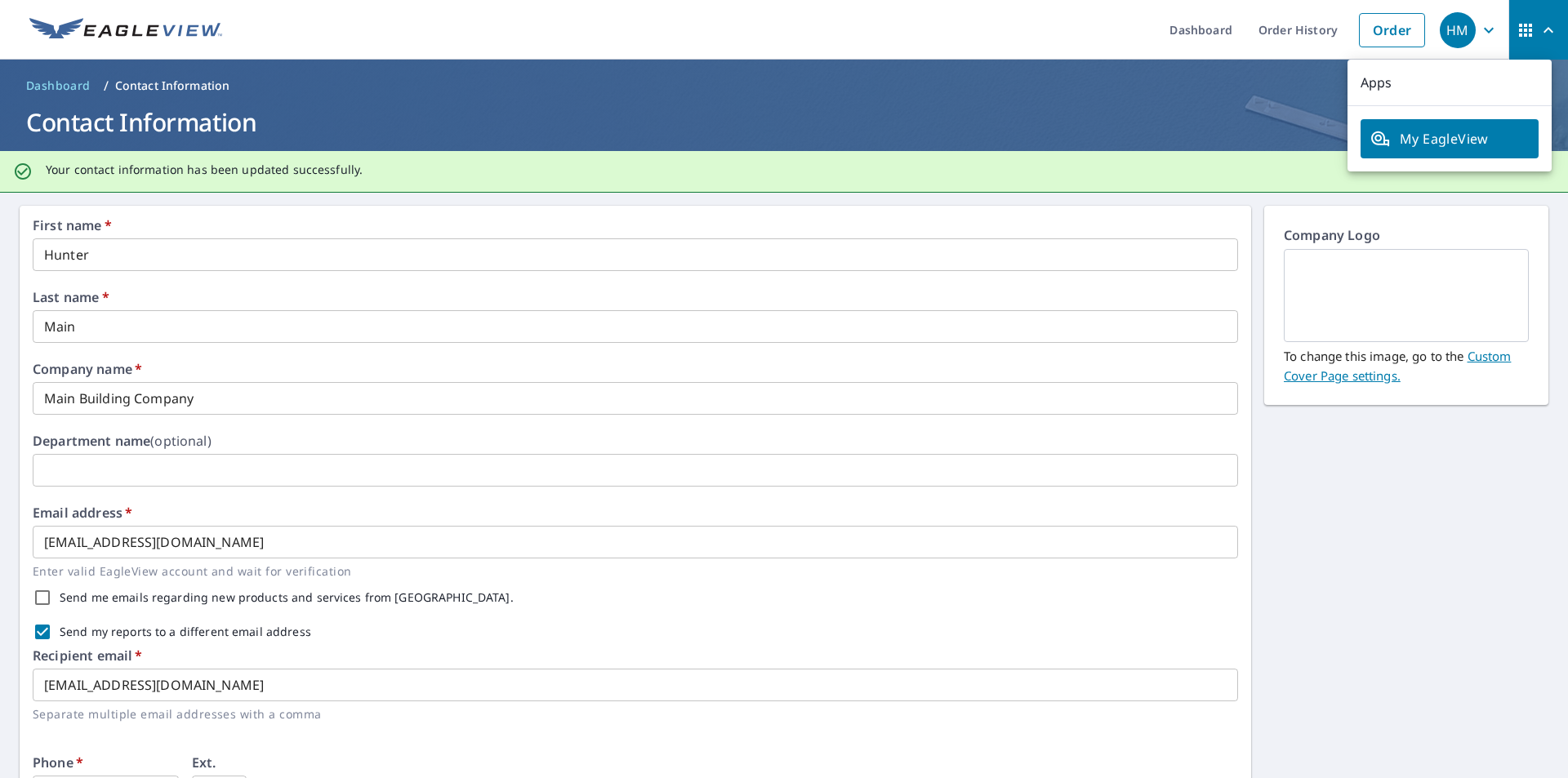
click at [1484, 28] on icon "button" at bounding box center [1489, 29] width 10 height 6
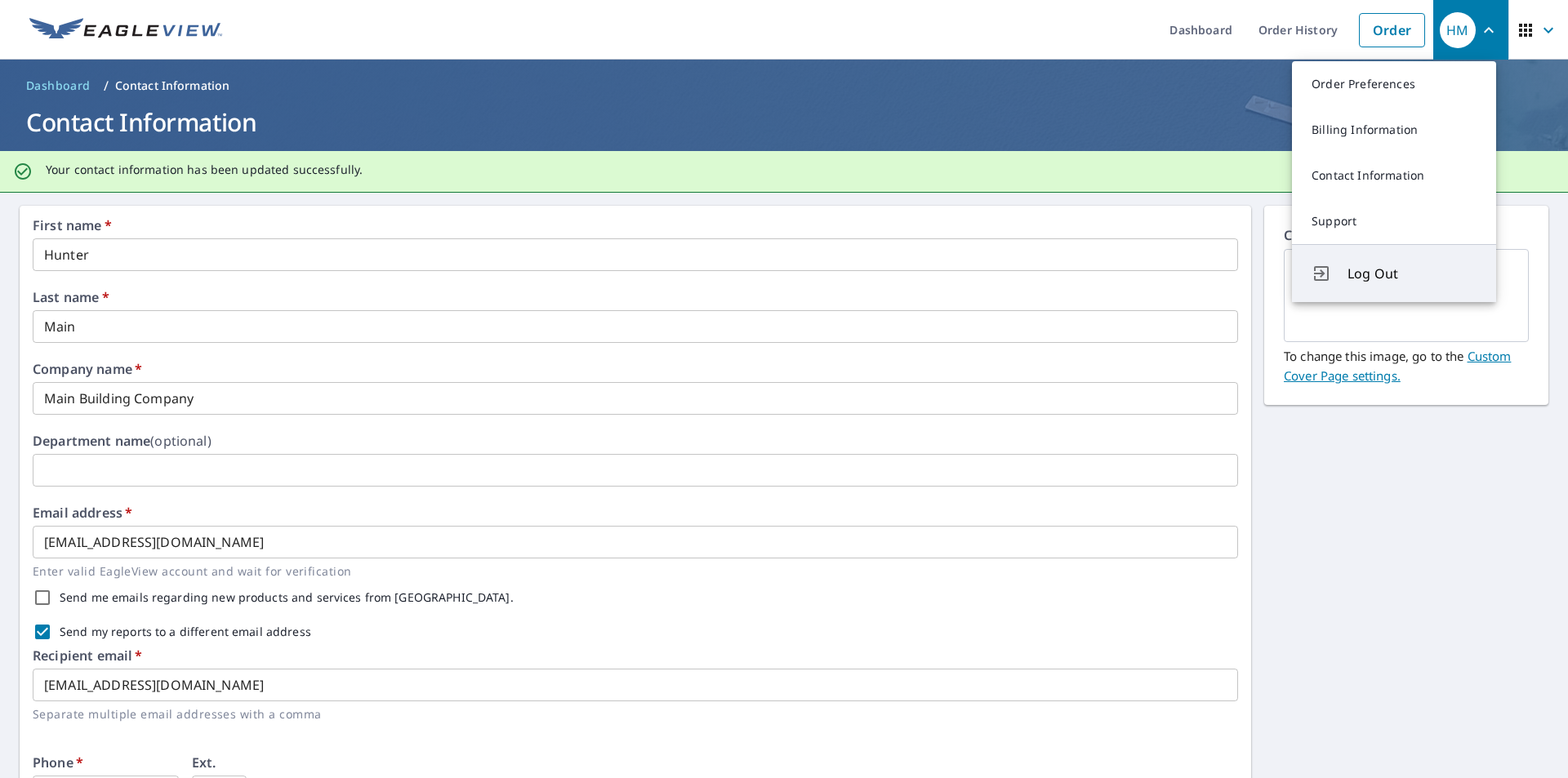
click at [1365, 264] on button "Log Out" at bounding box center [1394, 273] width 204 height 58
